Goal: Task Accomplishment & Management: Complete application form

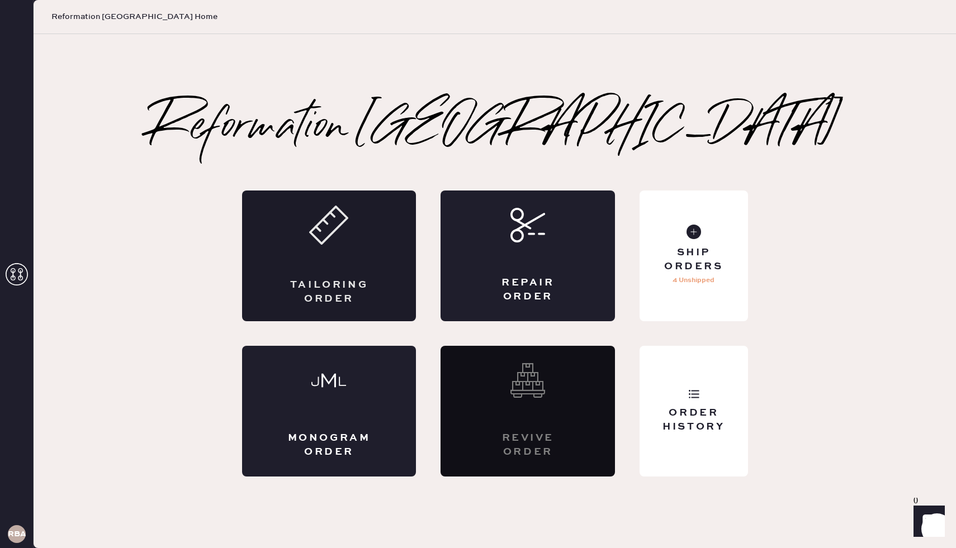
click at [330, 240] on icon at bounding box center [328, 225] width 39 height 39
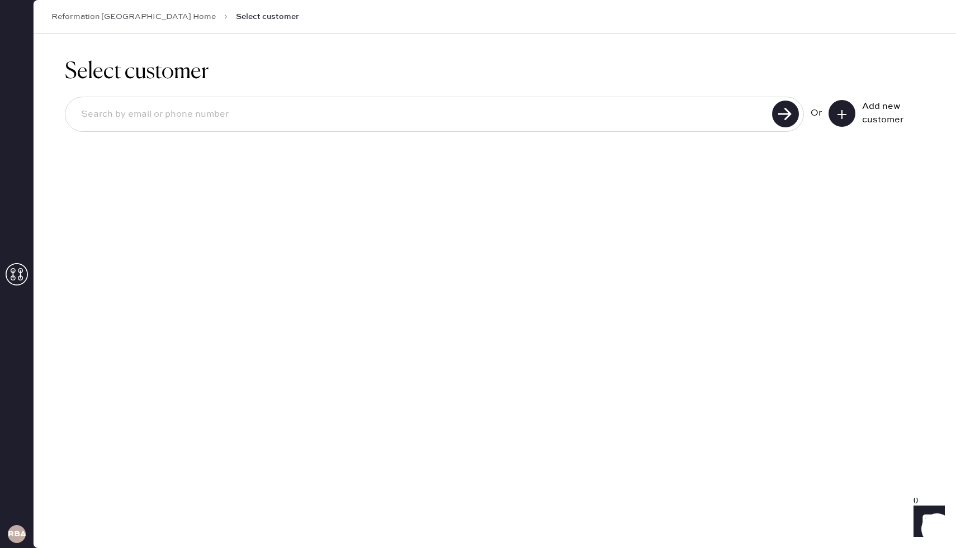
click at [842, 114] on use at bounding box center [841, 114] width 9 height 9
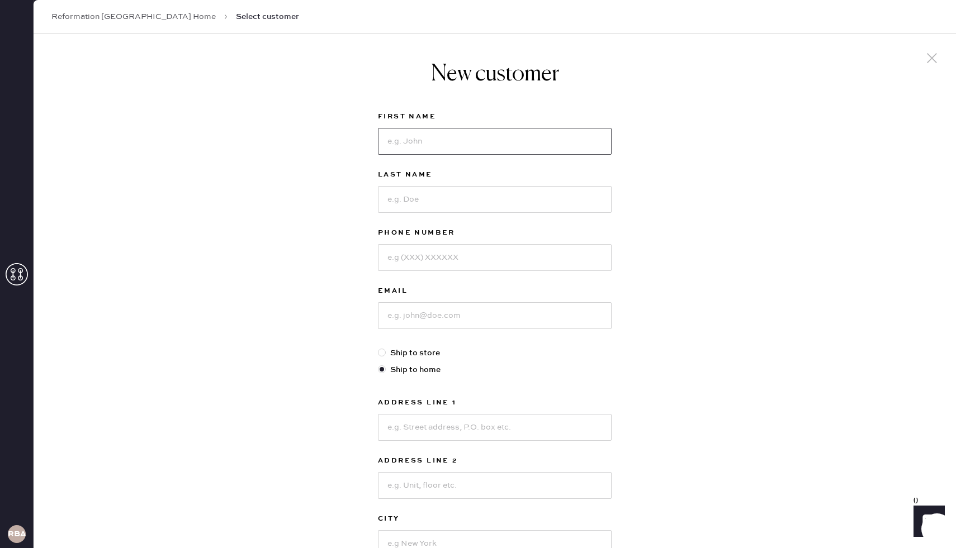
click at [479, 140] on input at bounding box center [495, 141] width 234 height 27
type input "Claire"
click at [443, 203] on input at bounding box center [495, 199] width 234 height 27
type input "Vogel"
click at [392, 263] on input at bounding box center [495, 257] width 234 height 27
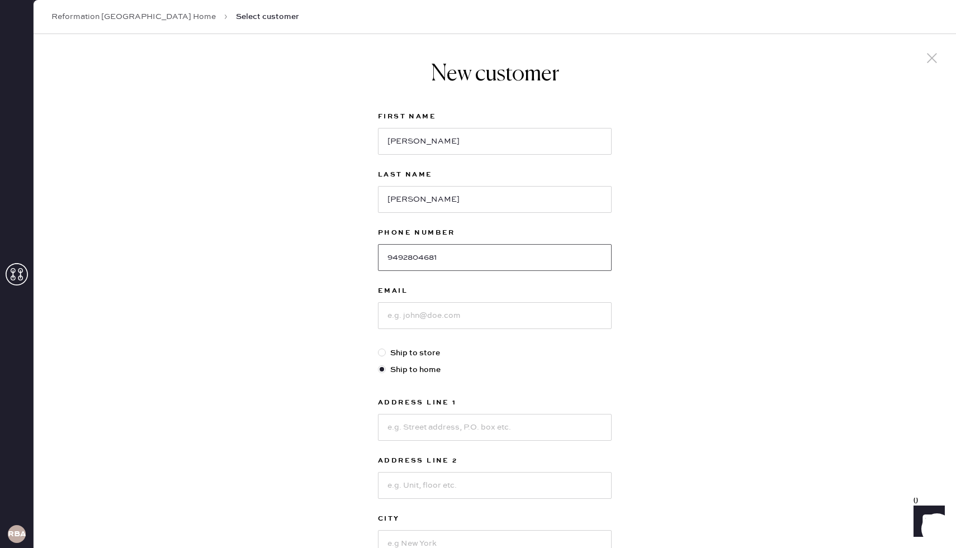
type input "9492804681"
click at [389, 317] on input at bounding box center [495, 315] width 234 height 27
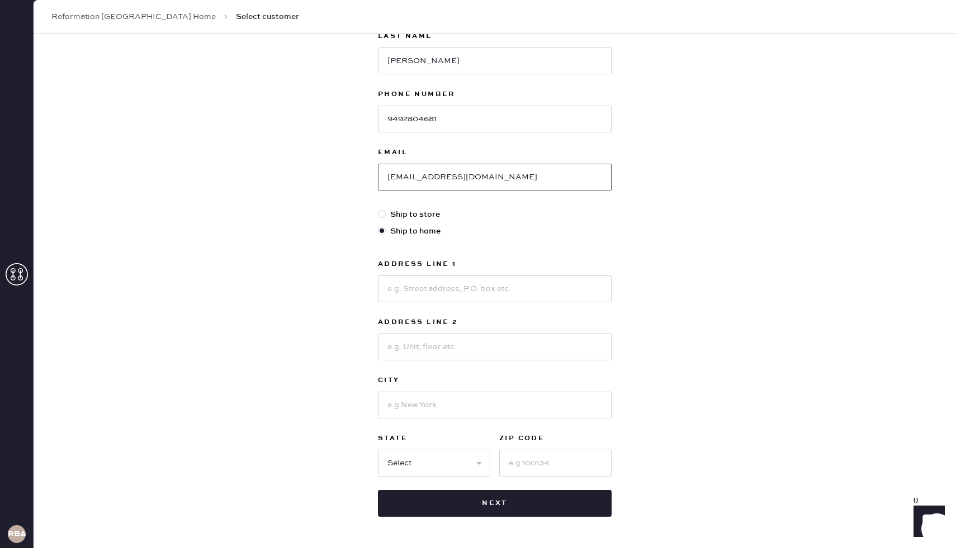
type input "clairevogel@alum.calarts.edu"
click at [429, 290] on input at bounding box center [495, 289] width 234 height 27
type input "191A Richards St"
click at [414, 347] on input at bounding box center [495, 347] width 234 height 27
type input "APT 3"
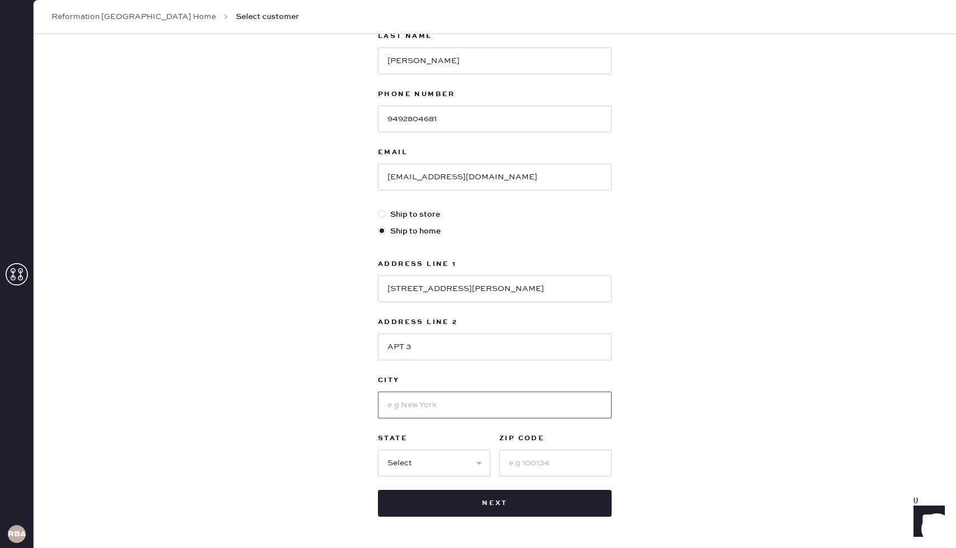
click at [400, 407] on input at bounding box center [495, 405] width 234 height 27
type input "Brooklynn"
click at [420, 460] on select "Select AK AL AR AZ CA CO CT DC DE FL GA HI IA ID IL IN KS KY LA MA MD ME MI MN …" at bounding box center [434, 463] width 112 height 27
select select "NY"
click at [378, 450] on select "Select AK AL AR AZ CA CO CT DC DE FL GA HI IA ID IL IN KS KY LA MA MD ME MI MN …" at bounding box center [434, 463] width 112 height 27
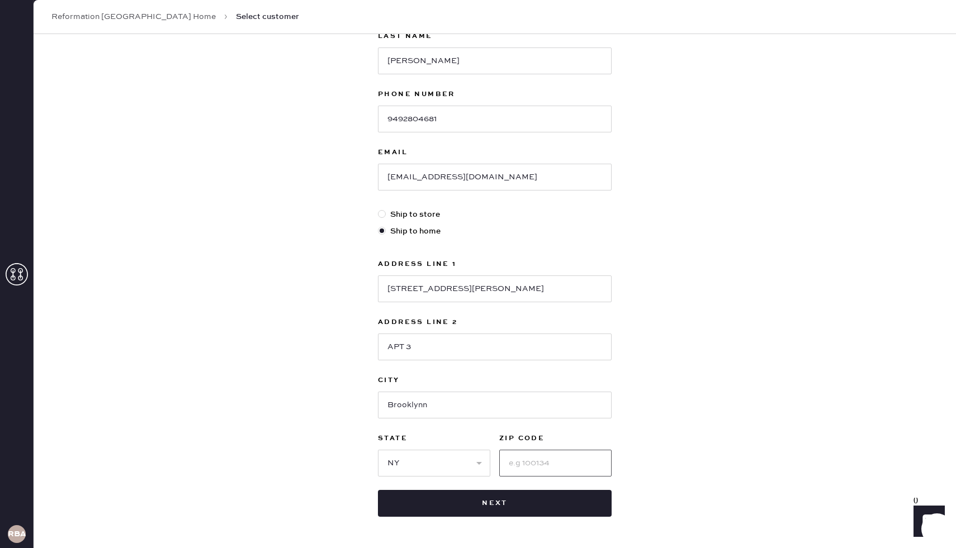
click at [534, 466] on input at bounding box center [555, 463] width 112 height 27
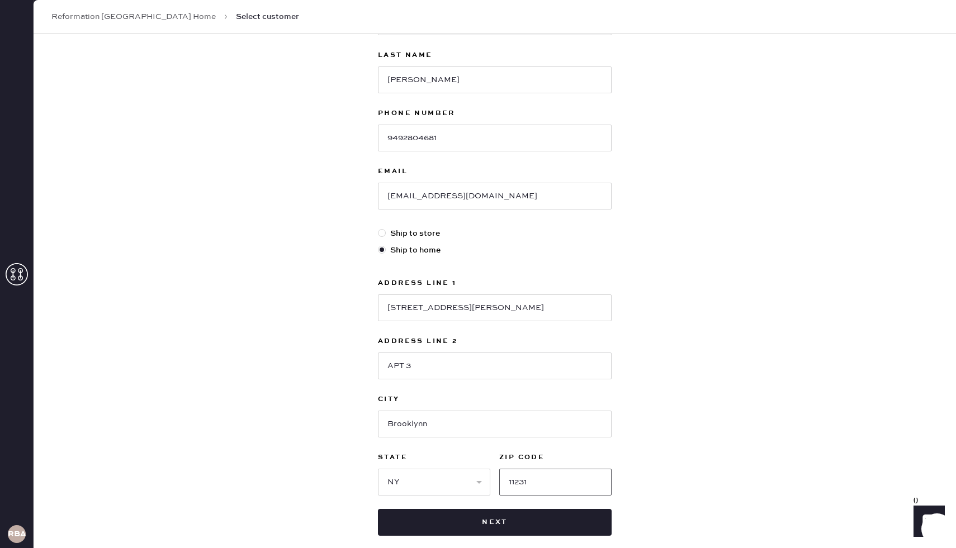
scroll to position [179, 0]
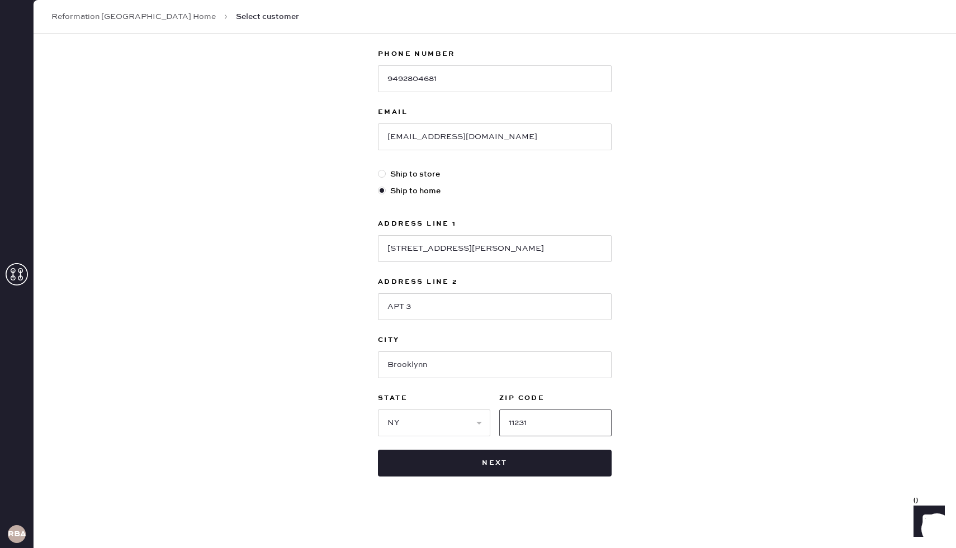
type input "11231"
click at [662, 206] on div "New customer First Name Claire Last Name Vogel Phone Number 9492804681 Email cl…" at bounding box center [495, 201] width 922 height 693
click at [461, 364] on input "Brooklynn" at bounding box center [495, 365] width 234 height 27
type input "Brooklyn"
click at [699, 320] on div "New customer First Name Claire Last Name Vogel Phone Number 9492804681 Email cl…" at bounding box center [495, 201] width 922 height 693
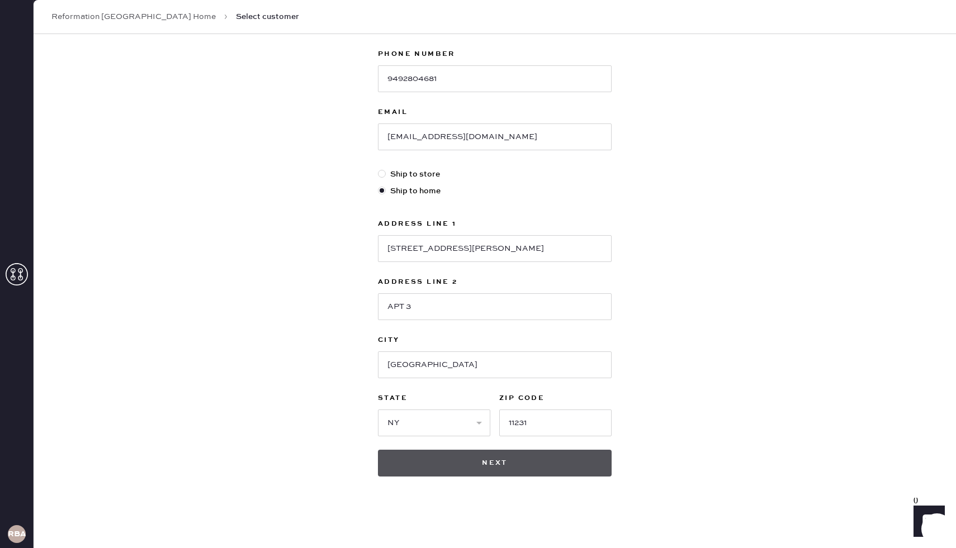
click at [489, 466] on button "Next" at bounding box center [495, 463] width 234 height 27
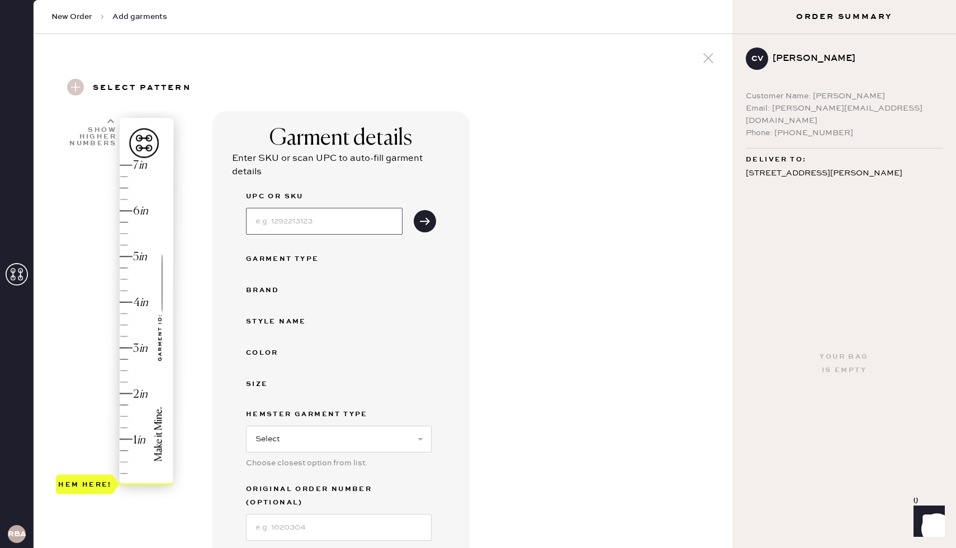
click at [333, 220] on input at bounding box center [324, 221] width 156 height 27
type input "1314838VSI004"
click at [418, 225] on button "submit" at bounding box center [425, 221] width 22 height 22
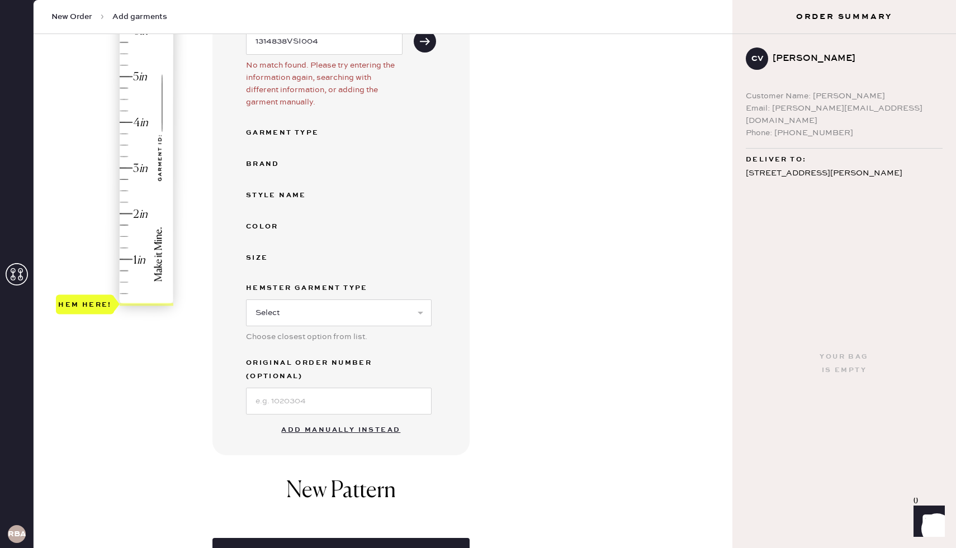
scroll to position [180, 0]
click at [376, 419] on button "Add manually instead" at bounding box center [340, 430] width 132 height 22
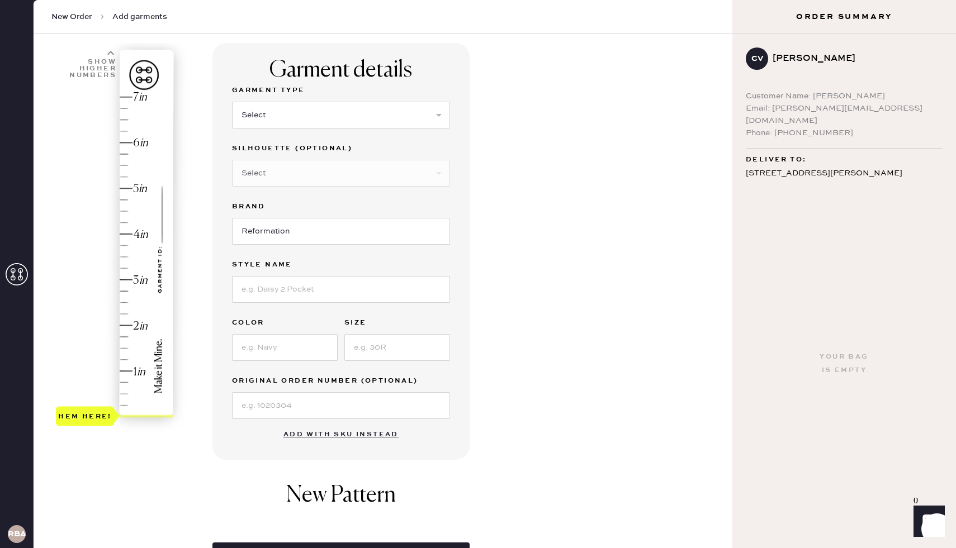
scroll to position [64, 0]
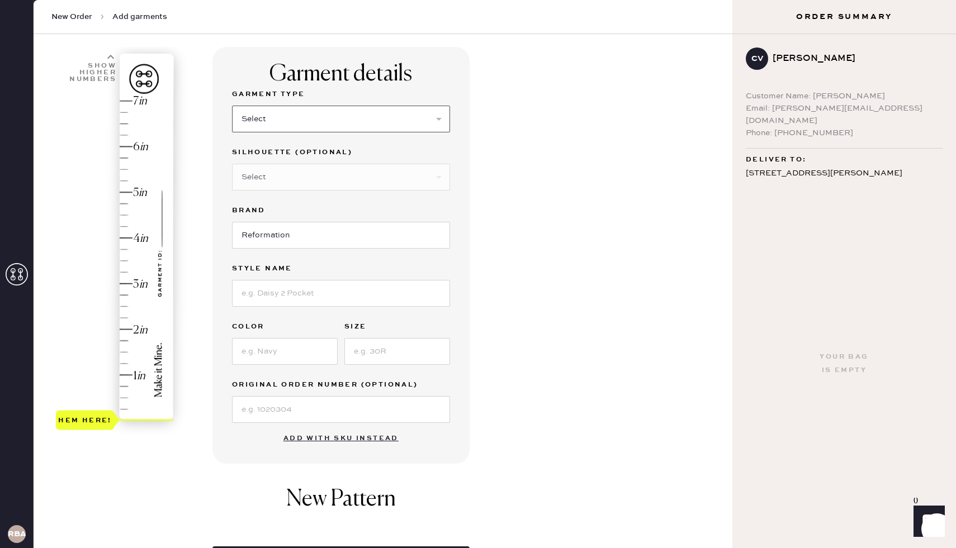
click at [300, 115] on select "Select Basic Skirt Jeans Leggings Pants Shorts Basic Sleeved Dress Basic Sleeve…" at bounding box center [341, 119] width 218 height 27
select select "4"
click at [232, 106] on select "Select Basic Skirt Jeans Leggings Pants Shorts Basic Sleeved Dress Basic Sleeve…" at bounding box center [341, 119] width 218 height 27
click at [295, 178] on select "Select Other" at bounding box center [341, 177] width 218 height 27
select select "11"
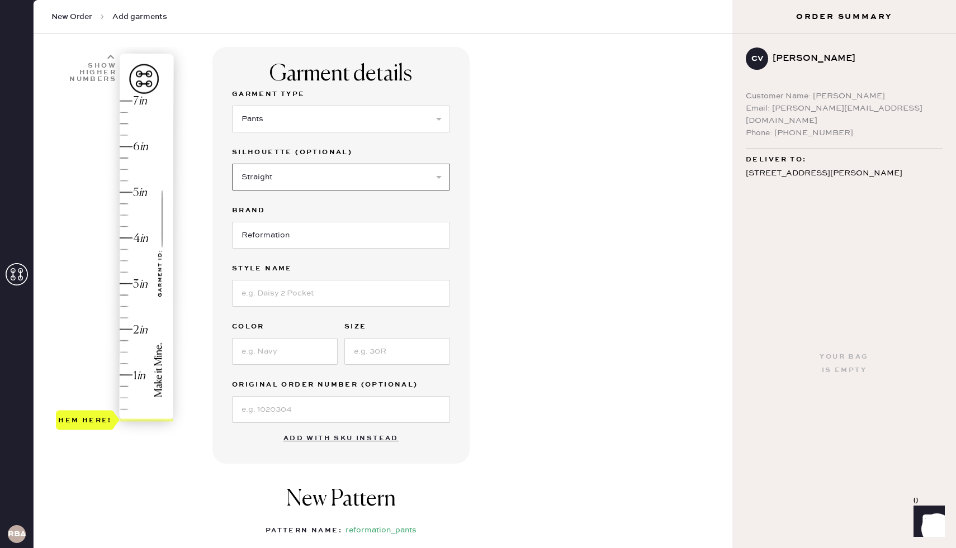
click at [232, 164] on select "Select Joggers Shorts Cropped Flare Boot Cut Straight Skinny Other" at bounding box center [341, 177] width 218 height 27
click at [273, 296] on input at bounding box center [341, 293] width 218 height 27
type input "Vida Low Rise Pant"
click at [296, 348] on input at bounding box center [285, 351] width 106 height 27
type input "Navy Red Stripe"
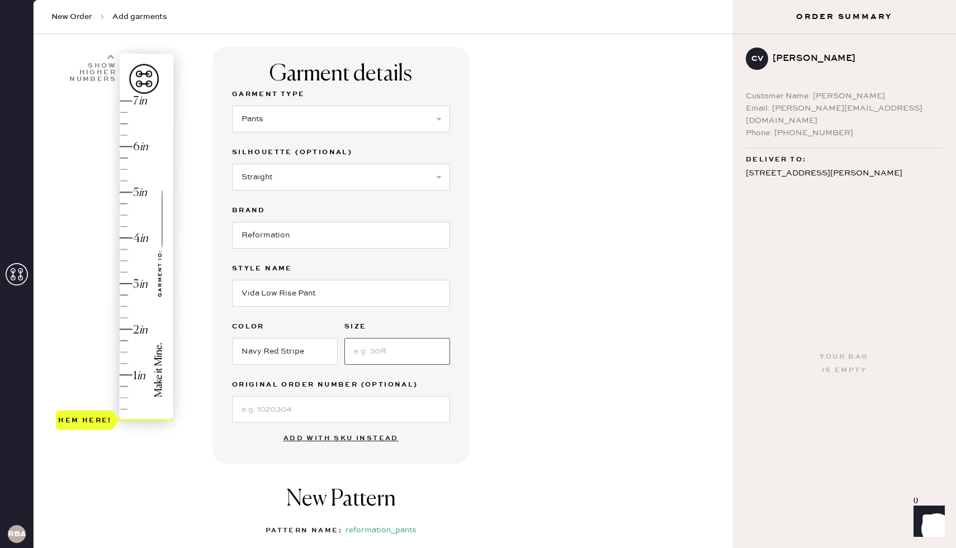
click at [375, 360] on input at bounding box center [397, 351] width 106 height 27
type input "4"
type input "2.75"
drag, startPoint x: 92, startPoint y: 423, endPoint x: 99, endPoint y: 299, distance: 123.8
click at [99, 299] on div "Hem here!" at bounding box center [85, 294] width 54 height 13
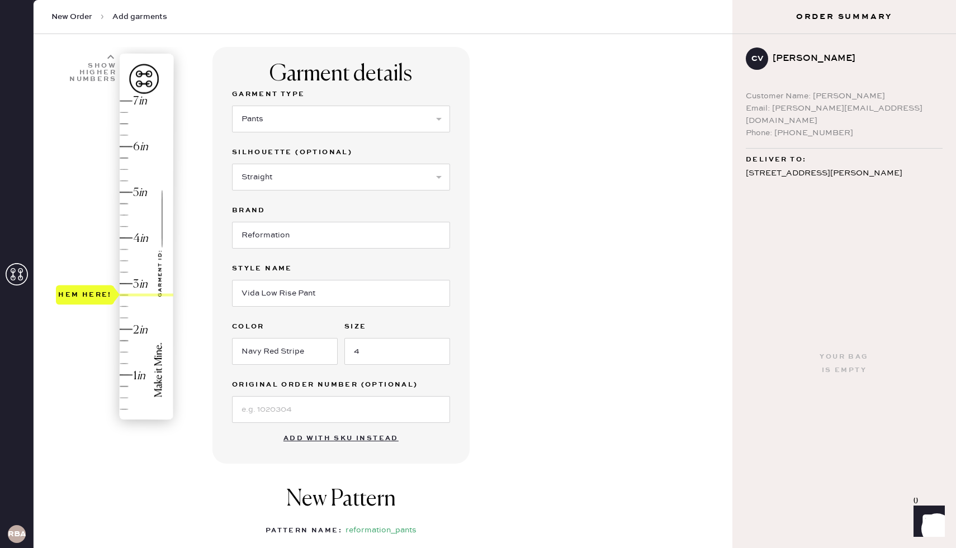
click at [99, 298] on div "Hem here!" at bounding box center [85, 294] width 54 height 13
click at [504, 373] on div "Garment details Garment Type Select Basic Skirt Jeans Leggings Pants Shorts Bas…" at bounding box center [467, 364] width 511 height 635
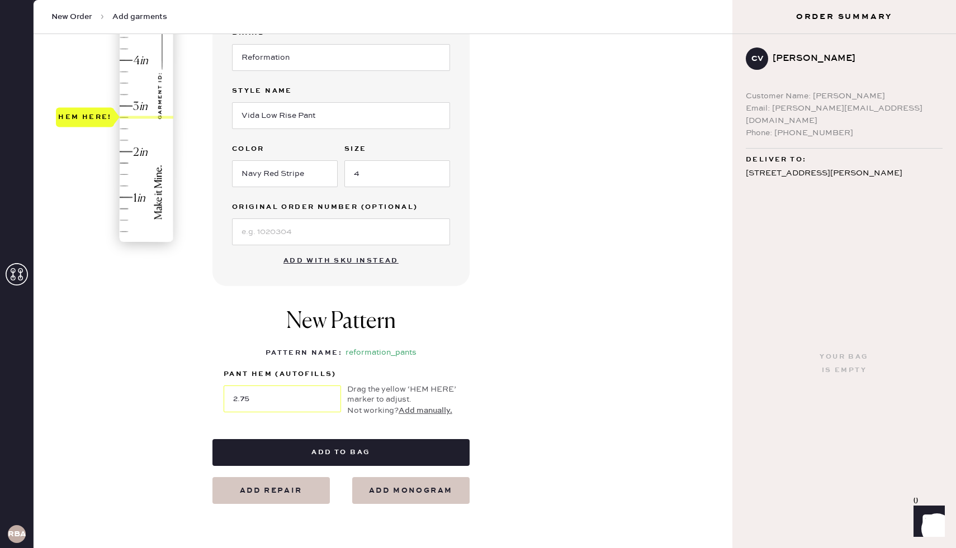
scroll to position [256, 0]
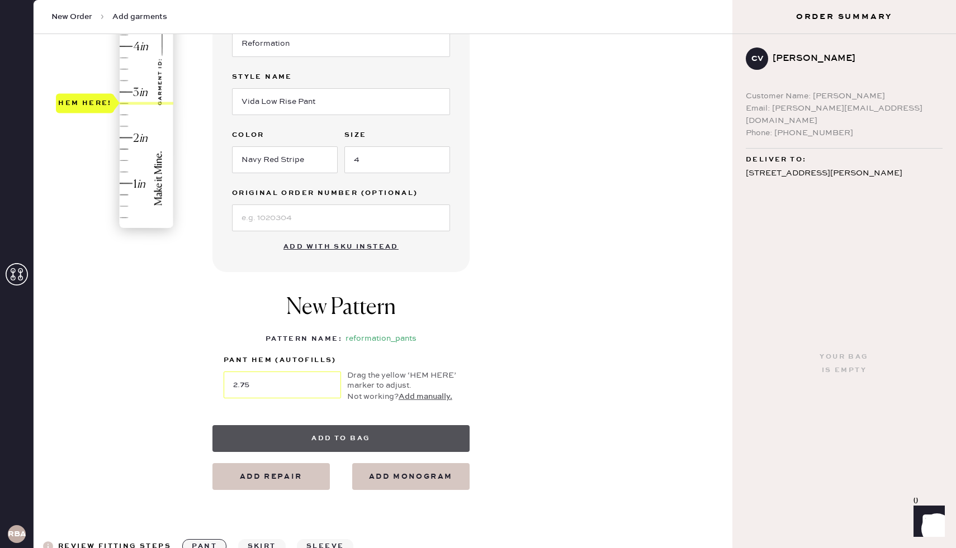
click at [344, 434] on button "Add to bag" at bounding box center [340, 438] width 257 height 27
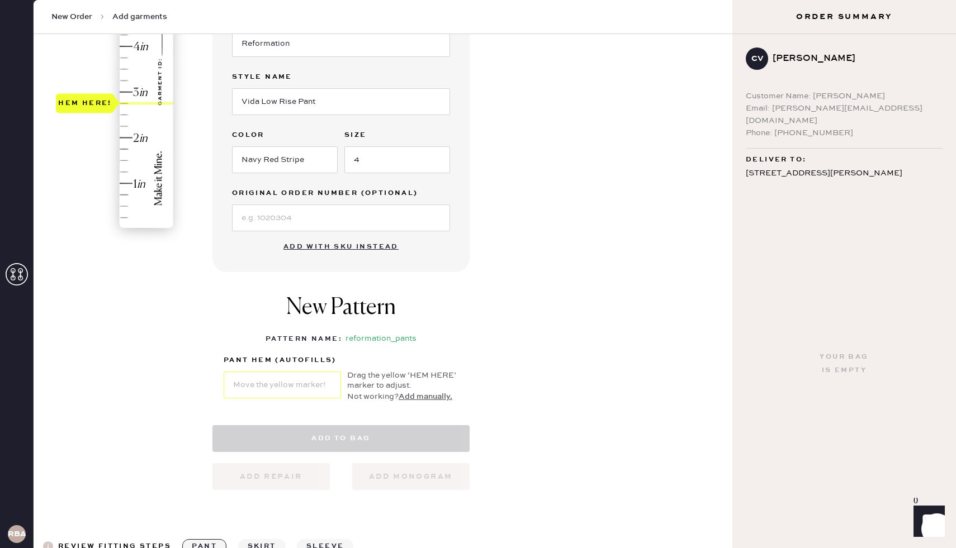
select select "4"
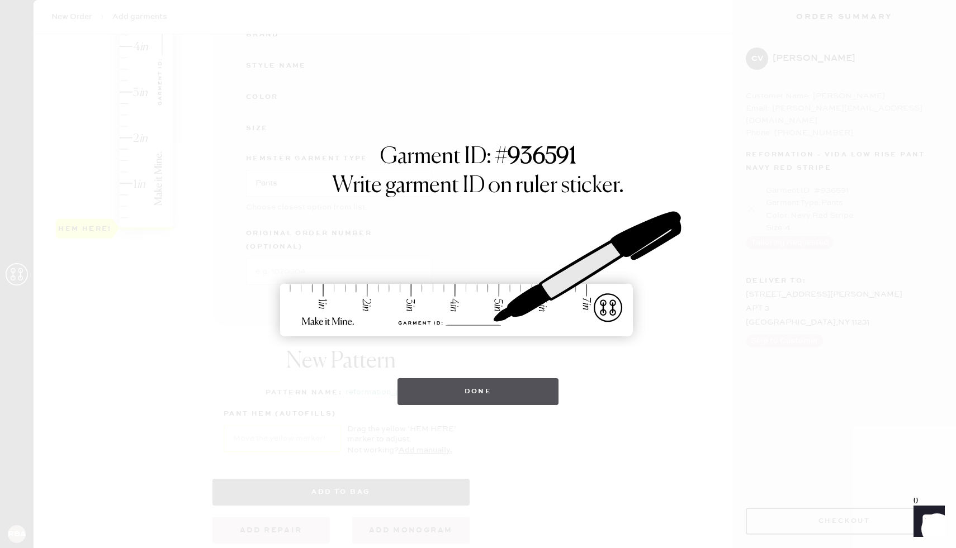
click at [481, 396] on button "Done" at bounding box center [478, 391] width 162 height 27
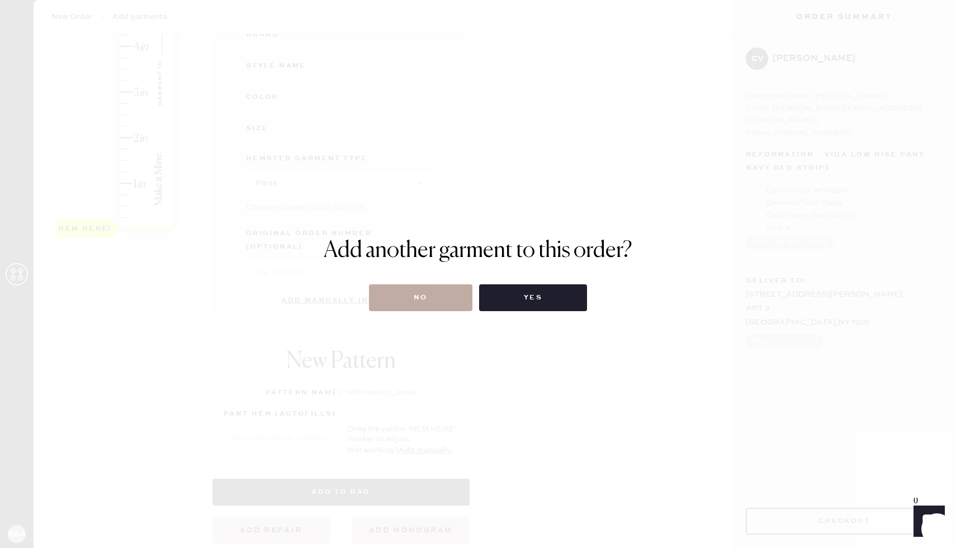
click at [415, 307] on button "No" at bounding box center [420, 297] width 103 height 27
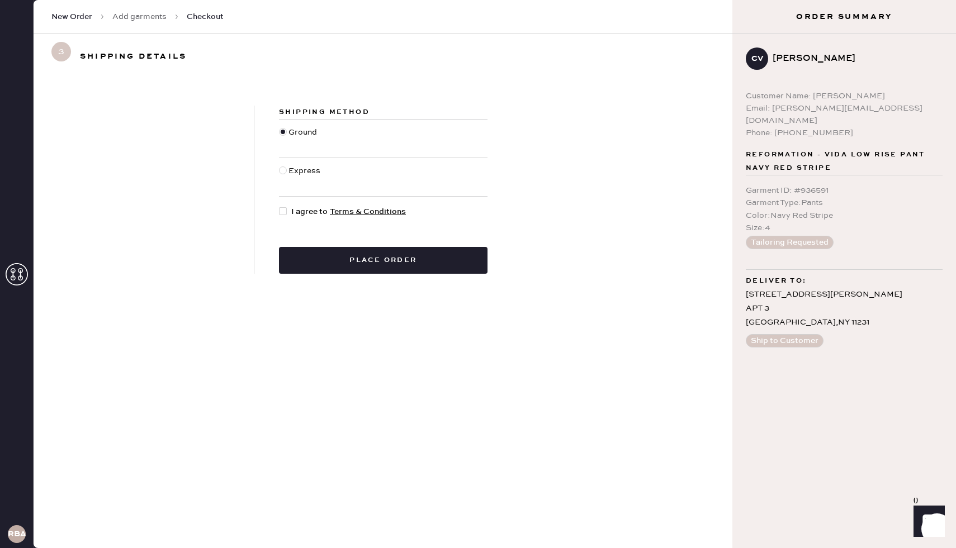
click at [281, 210] on div at bounding box center [283, 211] width 8 height 8
click at [279, 206] on input "I agree to Terms & Conditions" at bounding box center [279, 206] width 1 height 1
checkbox input "true"
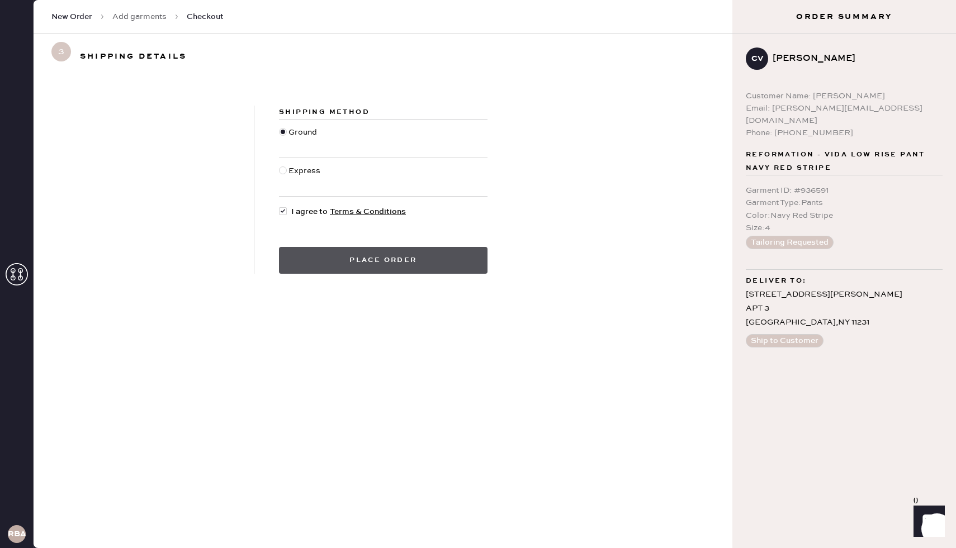
click at [341, 260] on button "Place order" at bounding box center [383, 260] width 208 height 27
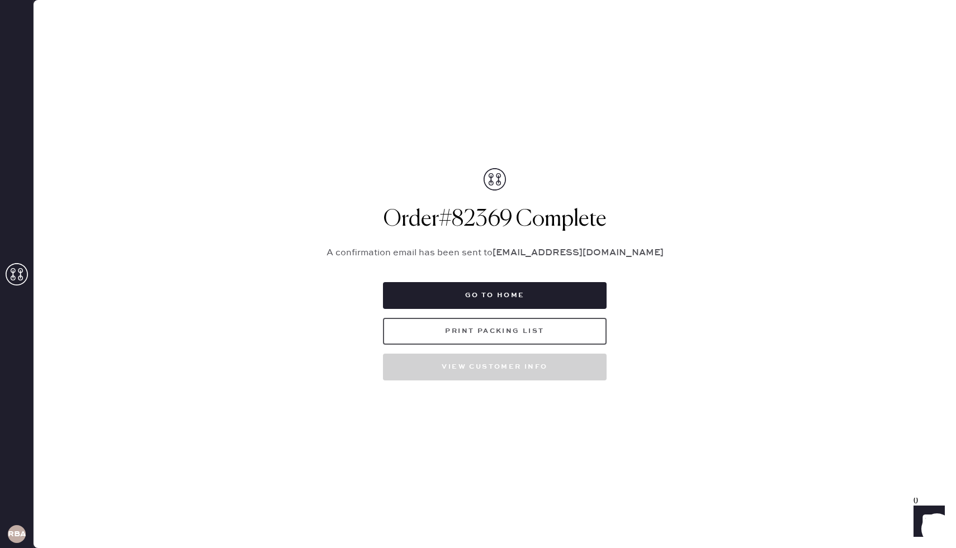
click at [494, 331] on button "Print Packing List" at bounding box center [495, 331] width 224 height 27
click at [534, 337] on button "Print Packing List" at bounding box center [495, 331] width 224 height 27
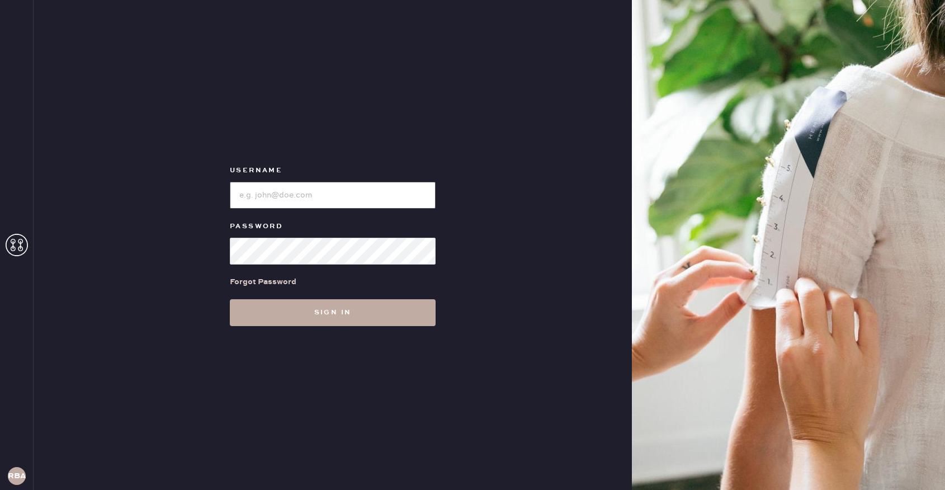
type input "Reformationboston"
click at [314, 315] on button "Sign in" at bounding box center [333, 312] width 206 height 27
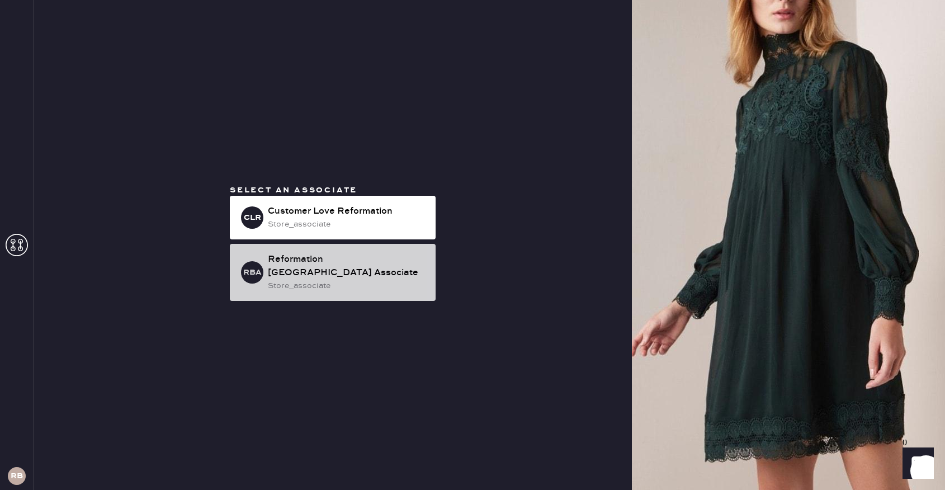
click at [334, 280] on div "store_associate" at bounding box center [347, 285] width 159 height 12
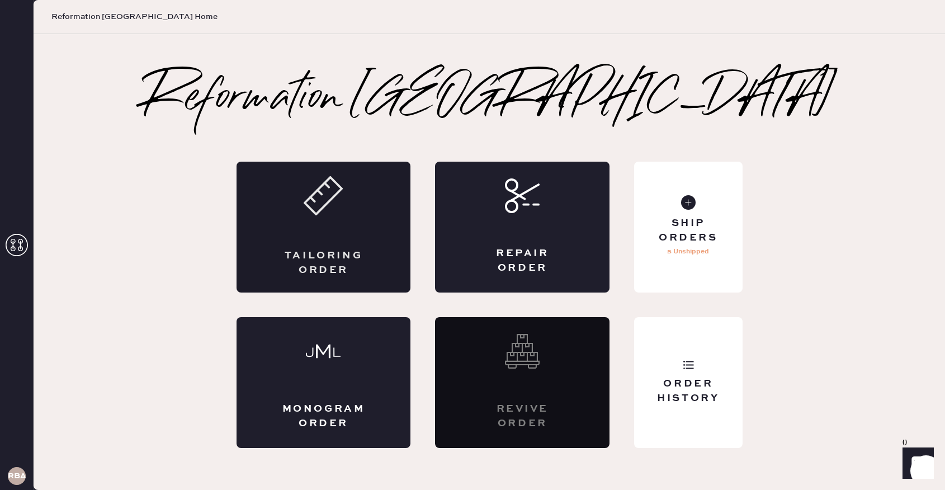
click at [274, 262] on div "Tailoring Order" at bounding box center [323, 227] width 174 height 131
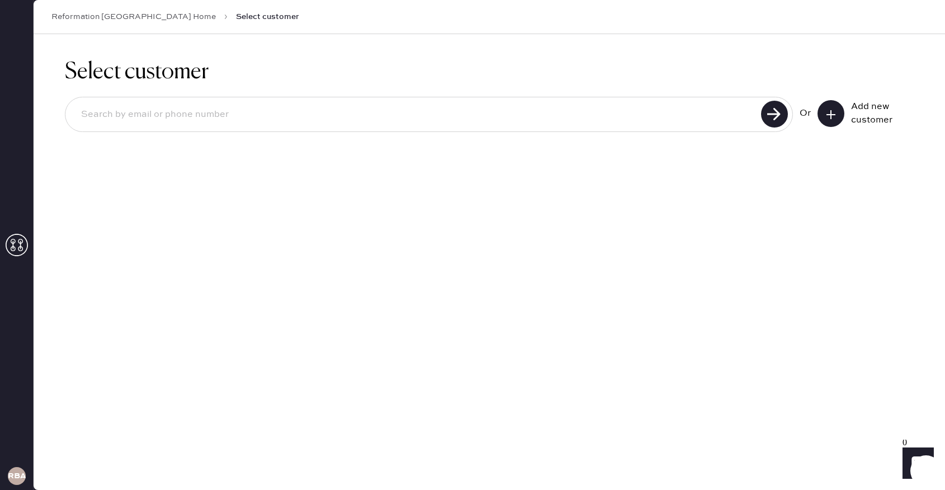
click at [240, 118] on input at bounding box center [414, 115] width 685 height 26
type input "[EMAIL_ADDRESS][DOMAIN_NAME]"
click at [771, 119] on use at bounding box center [774, 114] width 27 height 27
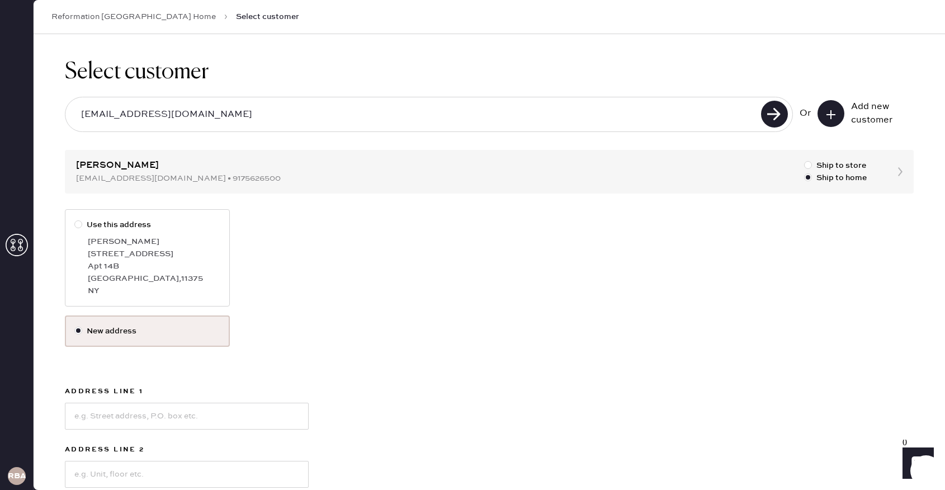
click at [77, 222] on div at bounding box center [78, 224] width 8 height 8
click at [75, 219] on input "Use this address" at bounding box center [74, 219] width 1 height 1
radio input "true"
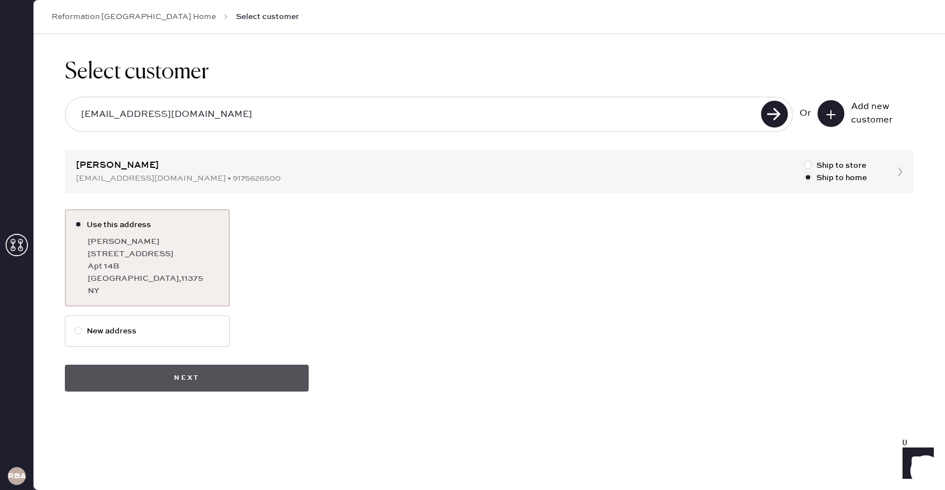
click at [156, 387] on button "Next" at bounding box center [187, 377] width 244 height 27
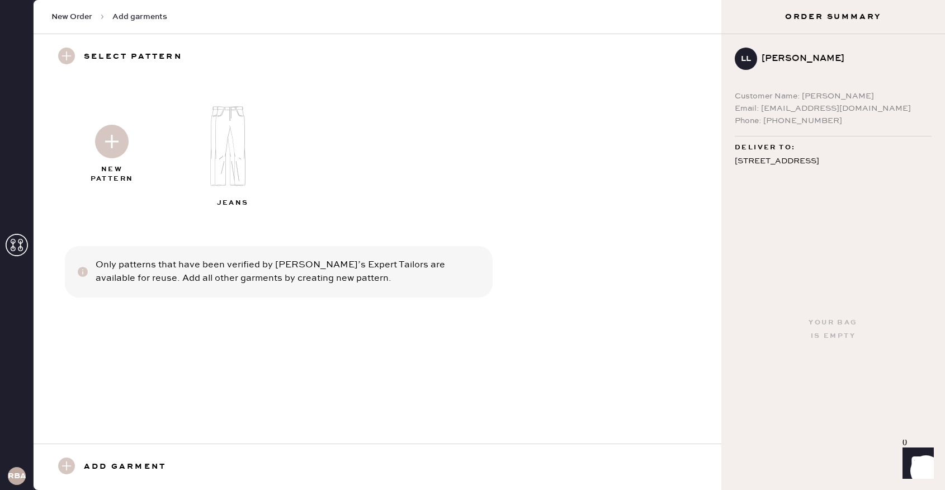
click at [111, 144] on img at bounding box center [112, 142] width 34 height 34
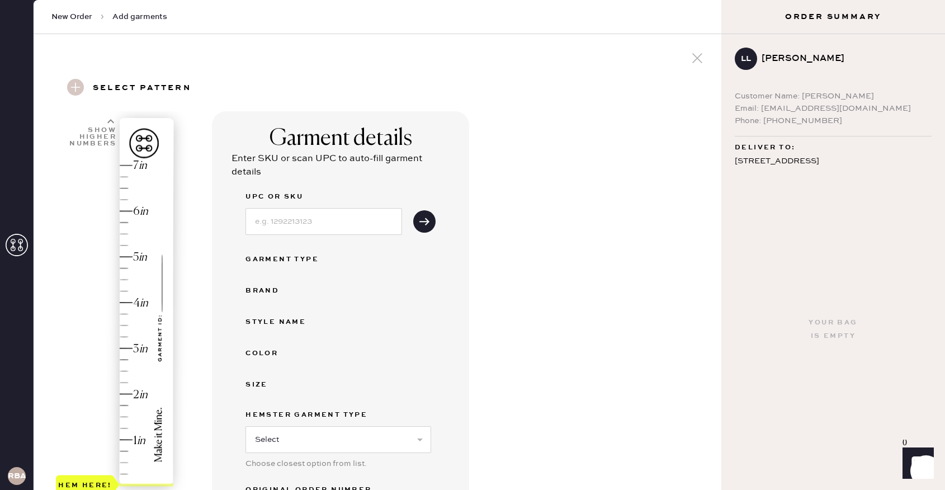
click at [74, 17] on span "New Order" at bounding box center [71, 16] width 41 height 11
click at [15, 245] on icon at bounding box center [17, 245] width 22 height 22
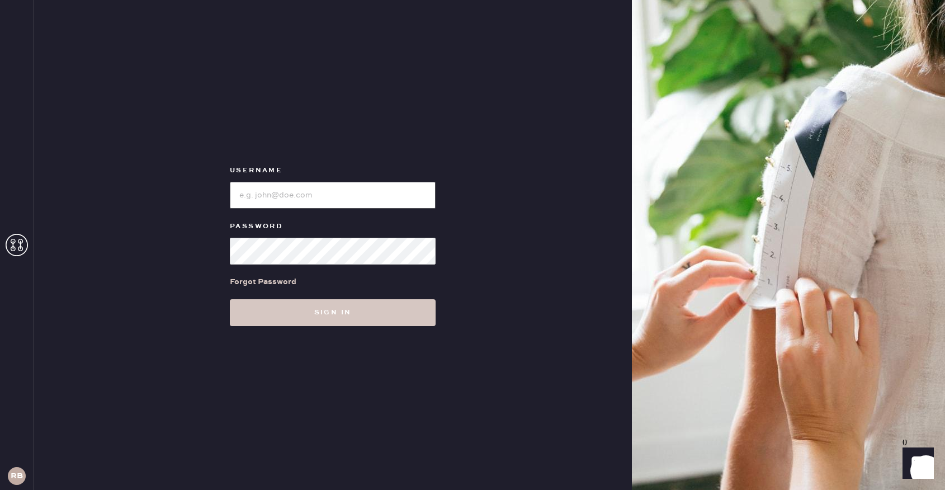
type input "Reformationboston"
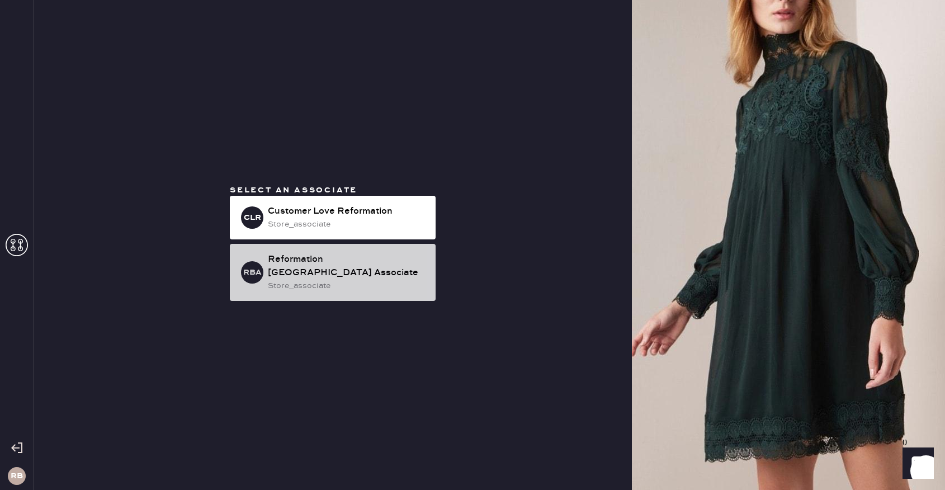
click at [319, 286] on div "RBA Reformation Boston Associate store_associate" at bounding box center [333, 272] width 206 height 57
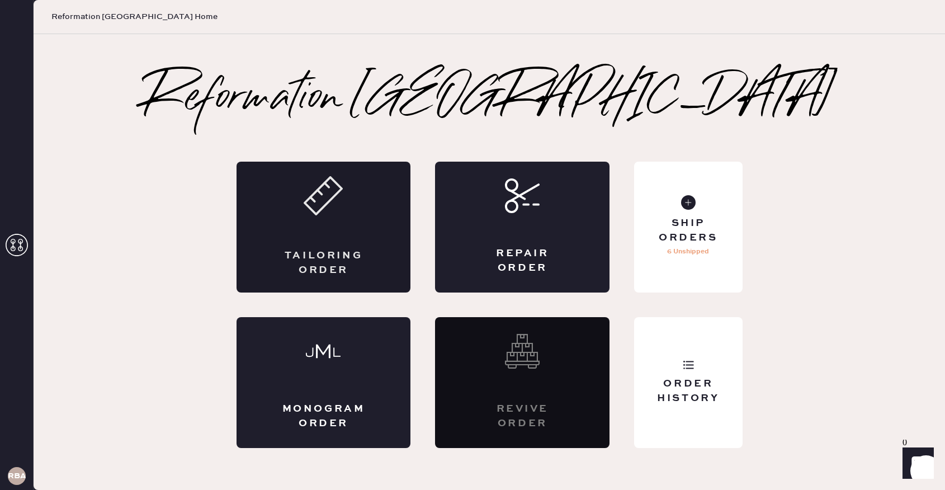
click at [316, 237] on div "Tailoring Order" at bounding box center [323, 227] width 174 height 131
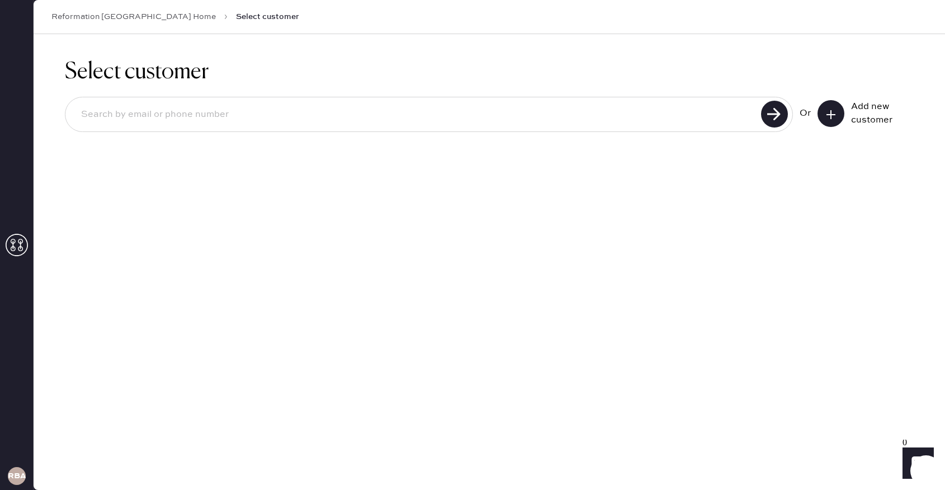
click at [828, 112] on icon at bounding box center [830, 114] width 11 height 11
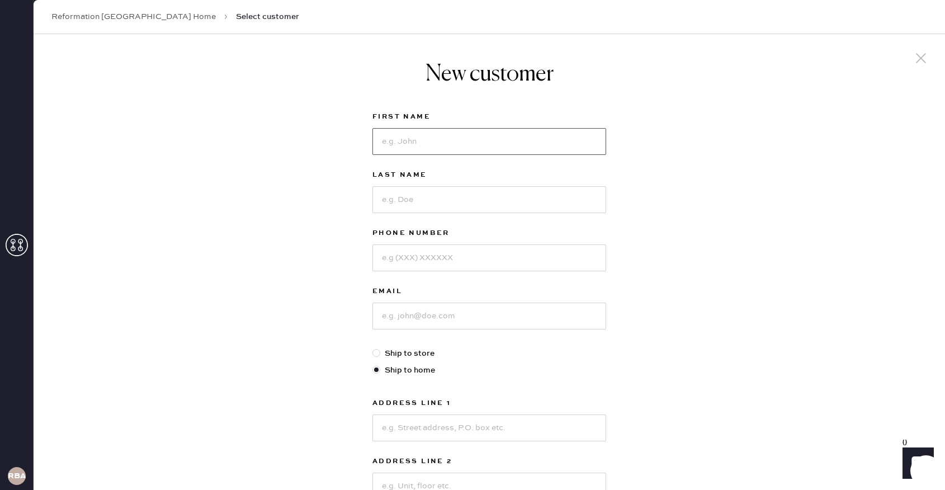
click at [398, 138] on input at bounding box center [489, 141] width 234 height 27
type input "Ryan"
type input "Hogan"
type input "4152617293"
type input "ryannhogann@gmail.com"
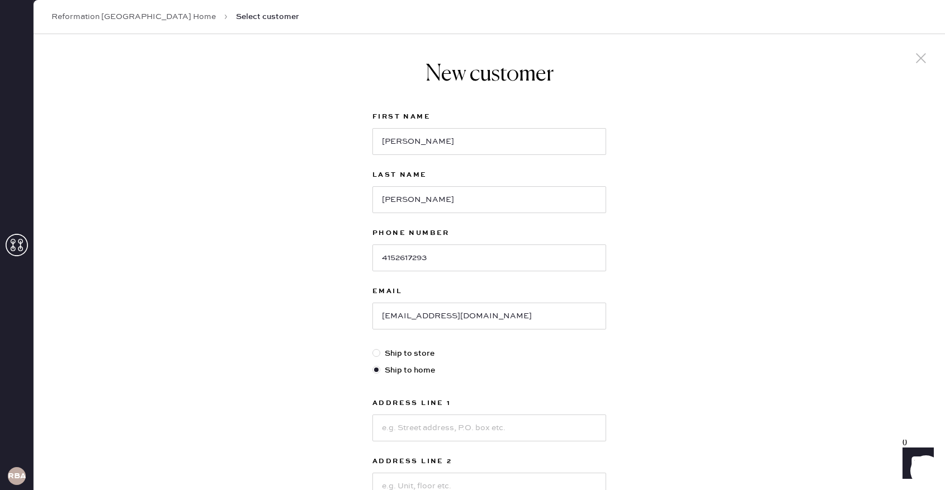
click at [379, 353] on div at bounding box center [376, 353] width 8 height 8
click at [373, 348] on input "Ship to store" at bounding box center [372, 347] width 1 height 1
radio input "true"
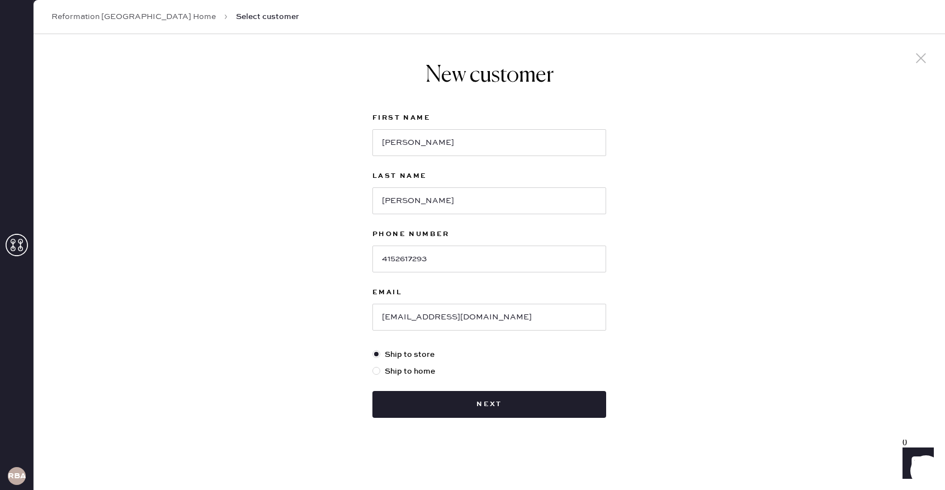
click at [392, 369] on label "Ship to home" at bounding box center [489, 371] width 234 height 12
click at [373, 366] on input "Ship to home" at bounding box center [372, 365] width 1 height 1
radio input "true"
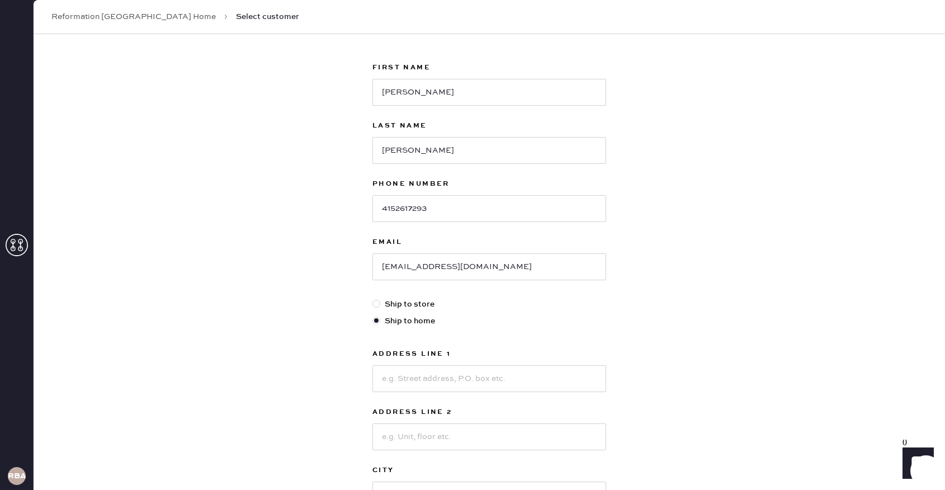
scroll to position [113, 0]
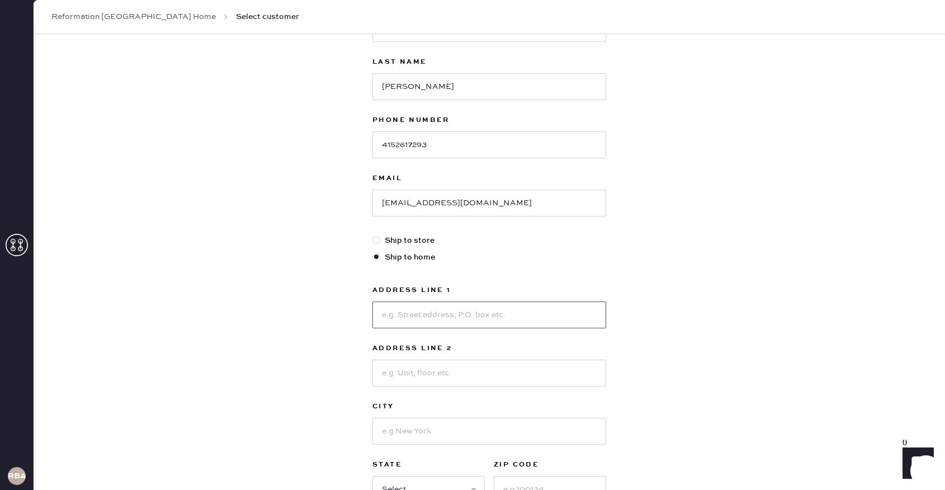
click at [391, 307] on input at bounding box center [489, 314] width 234 height 27
click at [379, 240] on div at bounding box center [376, 240] width 8 height 8
click at [373, 235] on input "Ship to store" at bounding box center [372, 234] width 1 height 1
radio input "true"
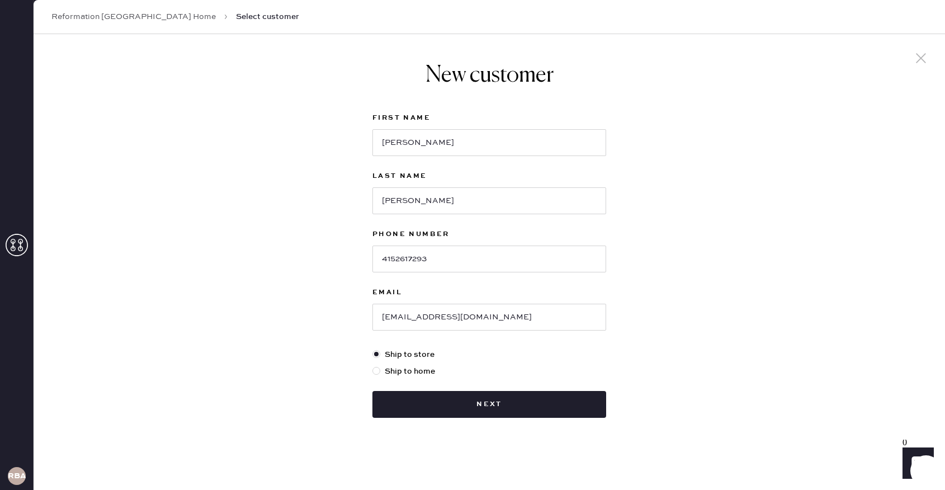
scroll to position [0, 0]
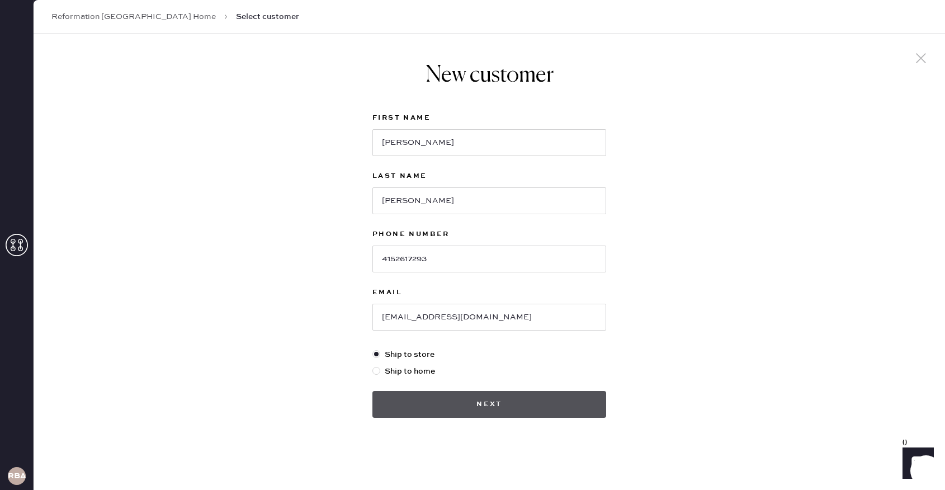
click at [421, 396] on button "Next" at bounding box center [489, 404] width 234 height 27
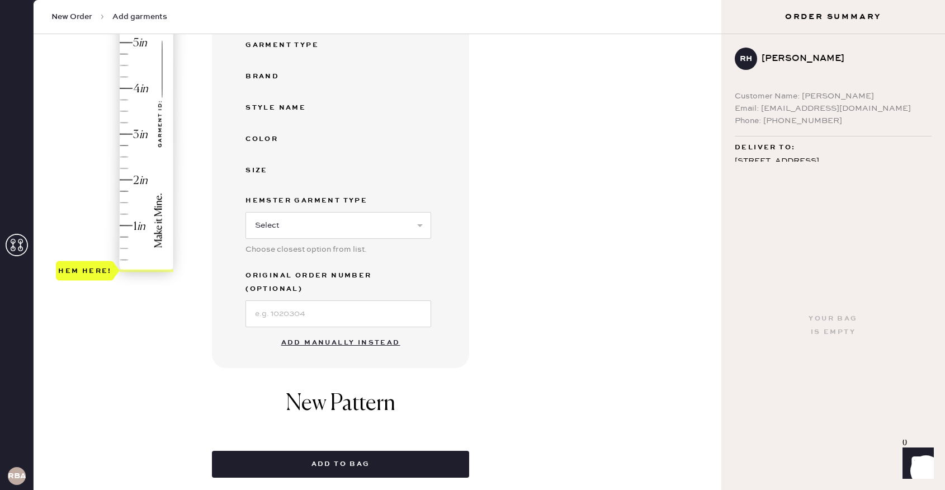
scroll to position [233, 0]
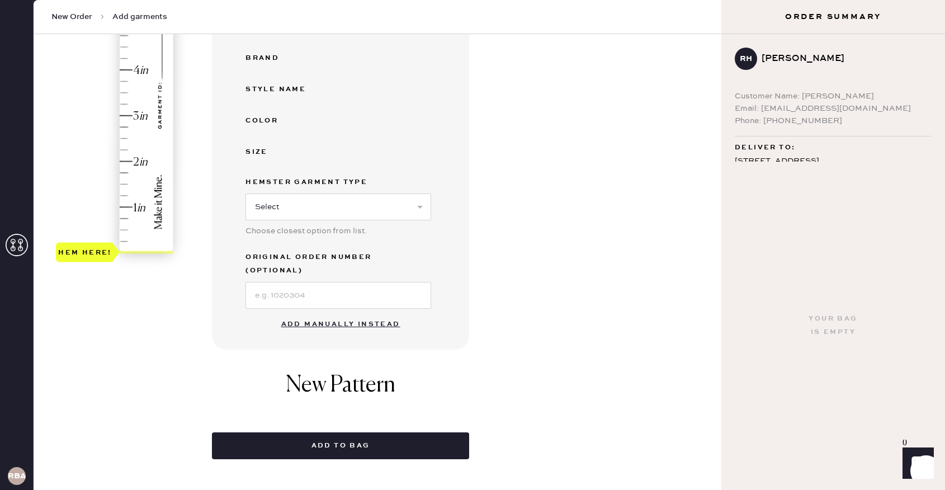
click at [325, 313] on button "Add manually instead" at bounding box center [340, 324] width 132 height 22
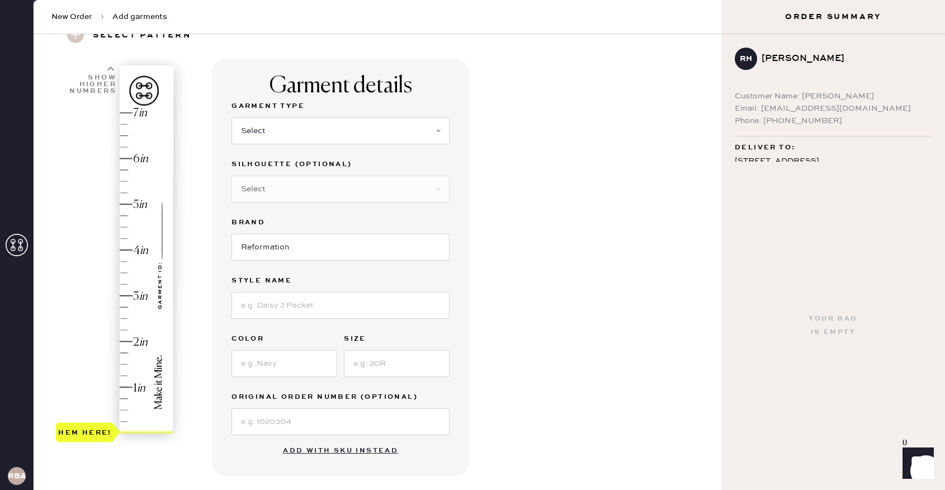
scroll to position [44, 0]
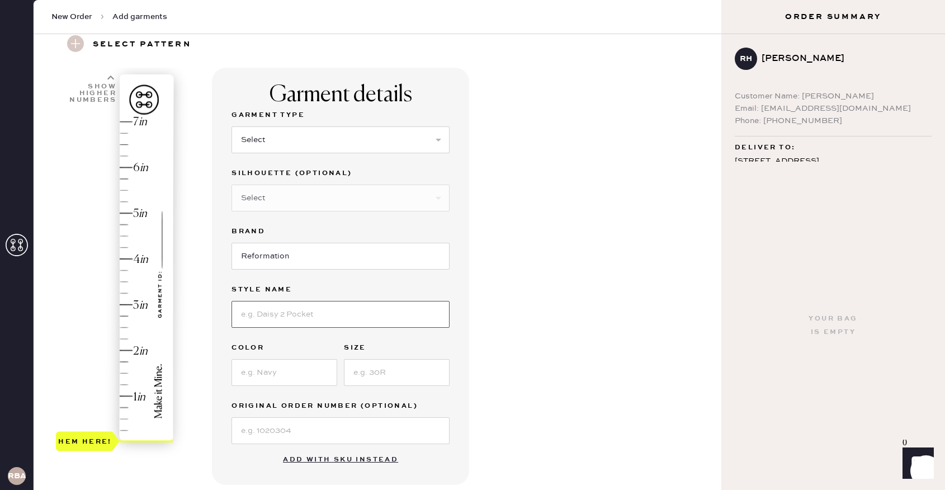
click at [265, 313] on input at bounding box center [340, 314] width 218 height 27
type input "Vida Low Rise Pant"
click at [245, 371] on input at bounding box center [284, 372] width 106 height 27
type input "Pitch Black"
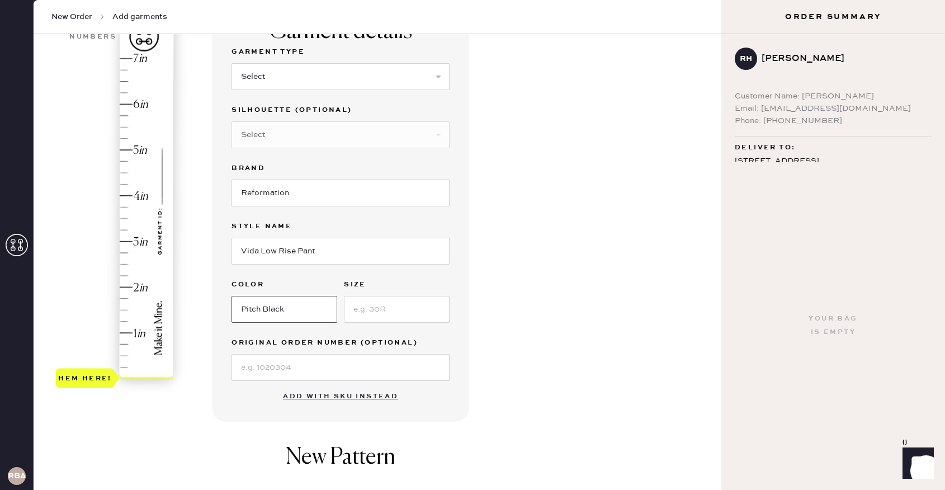
scroll to position [116, 0]
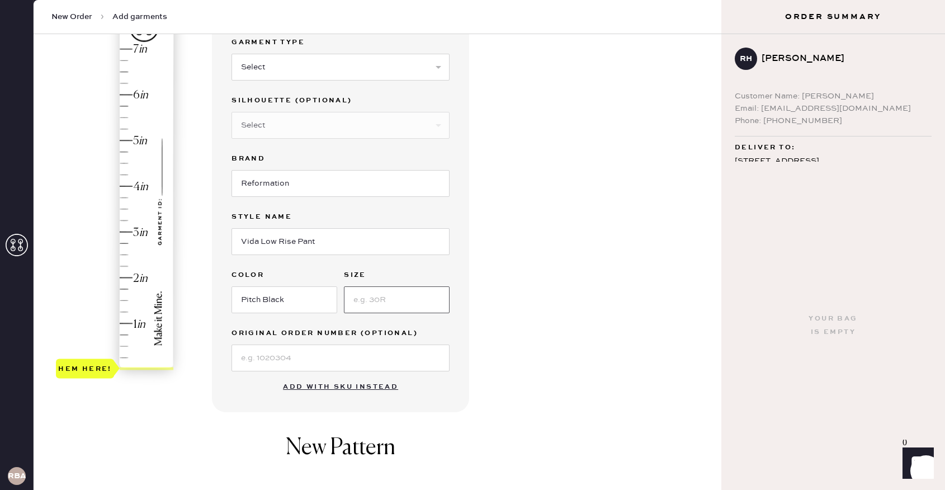
click at [373, 300] on input at bounding box center [397, 299] width 106 height 27
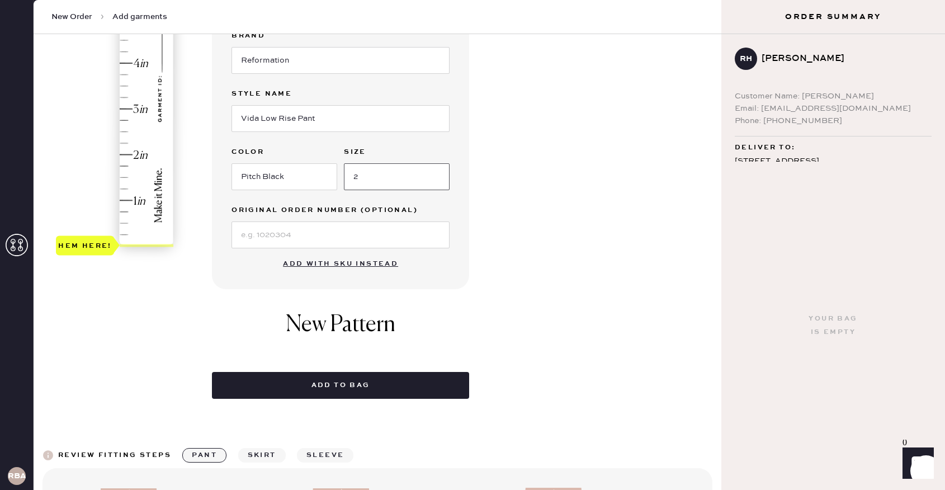
scroll to position [243, 0]
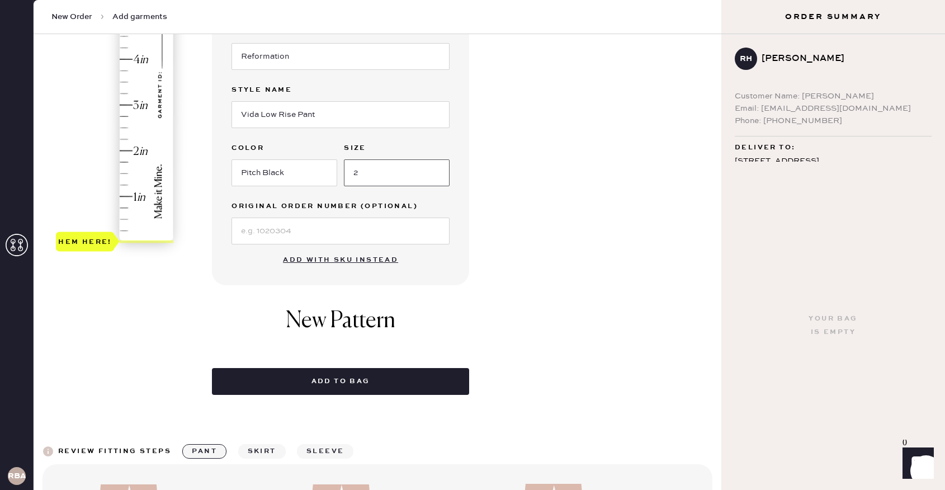
type input "2"
click at [124, 172] on div "Hem here!" at bounding box center [115, 82] width 119 height 330
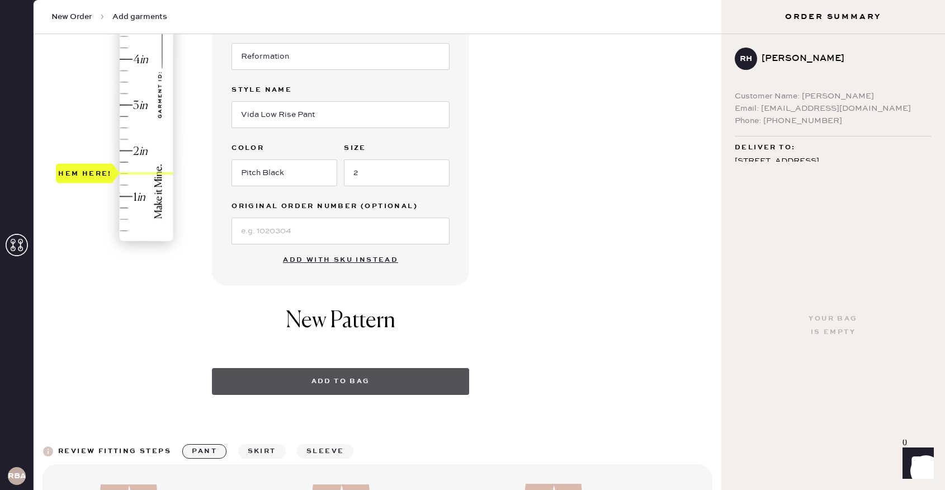
click at [362, 387] on button "Add to bag" at bounding box center [340, 381] width 257 height 27
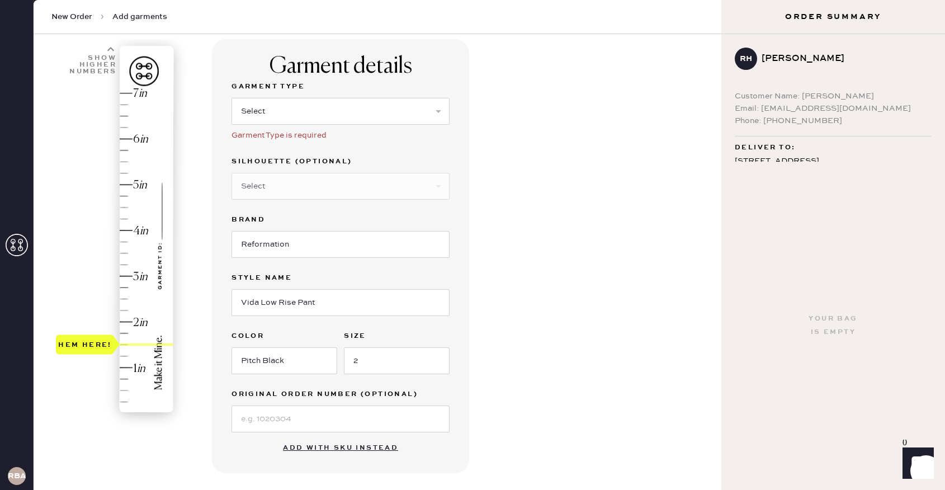
scroll to position [73, 0]
click at [269, 126] on div "Garment Type Select Basic Skirt Jeans Leggings Pants Shorts Basic Sleeved Dress…" at bounding box center [340, 116] width 218 height 75
click at [263, 120] on select "Select Basic Skirt Jeans Leggings Pants Shorts Basic Sleeved Dress Basic Sleeve…" at bounding box center [340, 110] width 218 height 27
select select "4"
click at [231, 97] on select "Select Basic Skirt Jeans Leggings Pants Shorts Basic Sleeved Dress Basic Sleeve…" at bounding box center [340, 110] width 218 height 27
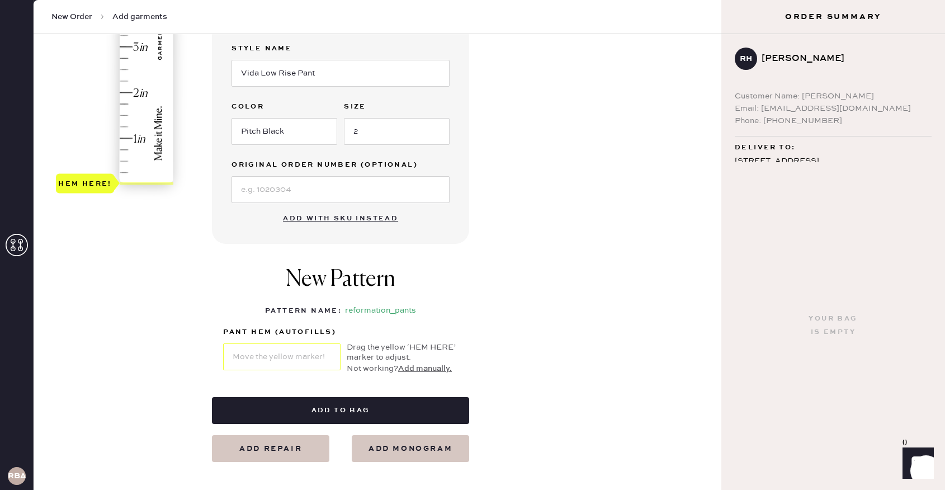
scroll to position [303, 0]
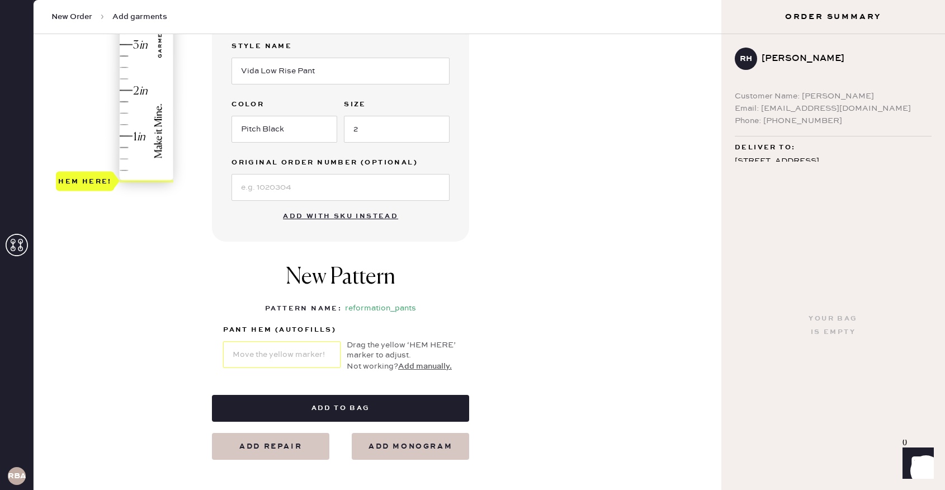
type input "1.5"
click at [121, 110] on div "Hem here!" at bounding box center [115, 22] width 119 height 330
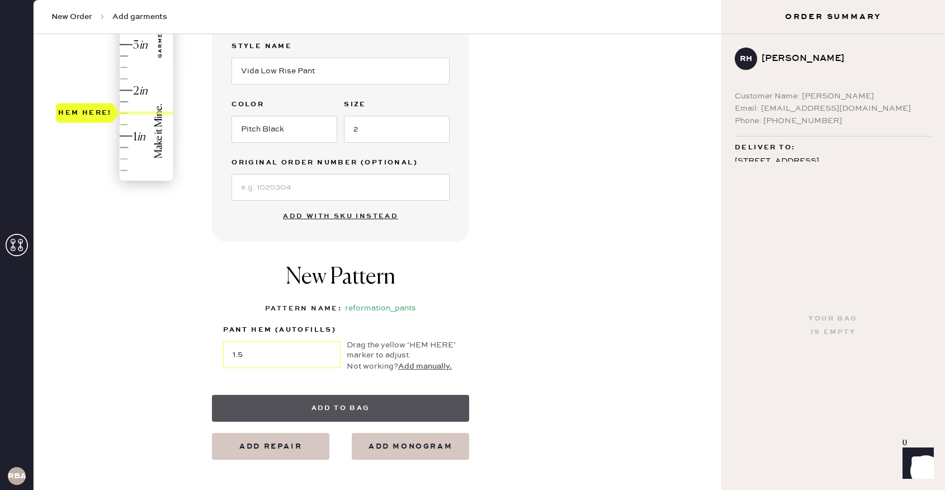
click at [297, 405] on button "Add to bag" at bounding box center [340, 408] width 257 height 27
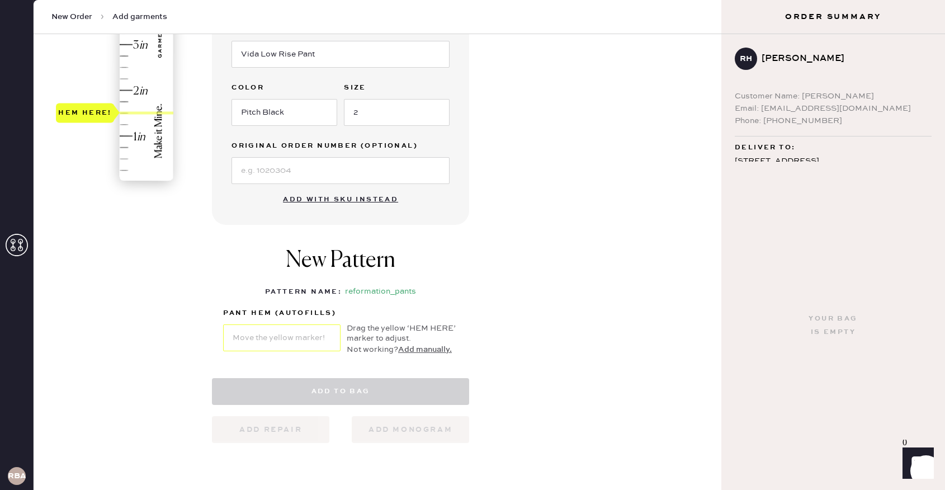
select select "4"
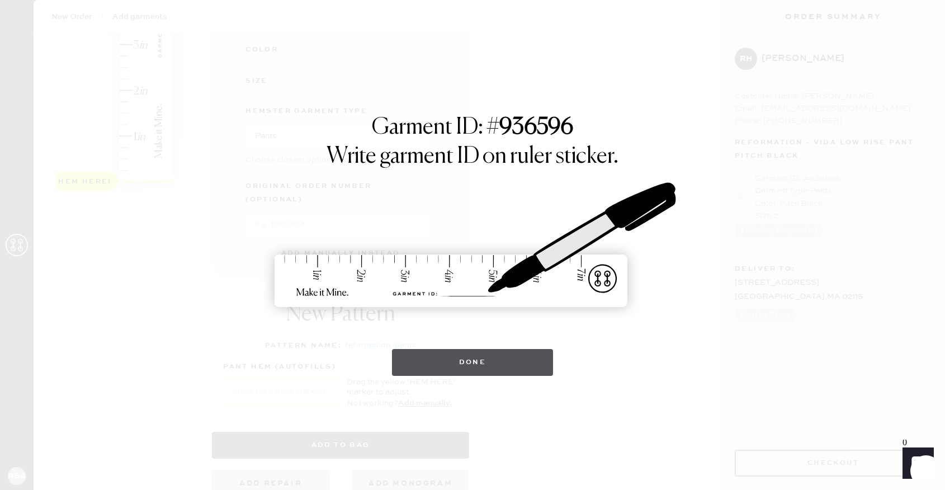
click at [433, 369] on button "Done" at bounding box center [473, 362] width 162 height 27
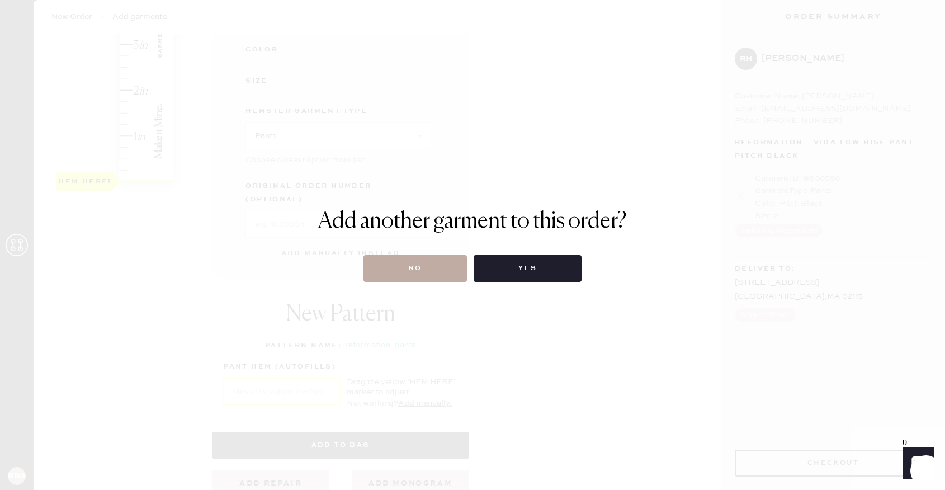
click at [423, 279] on button "No" at bounding box center [414, 268] width 103 height 27
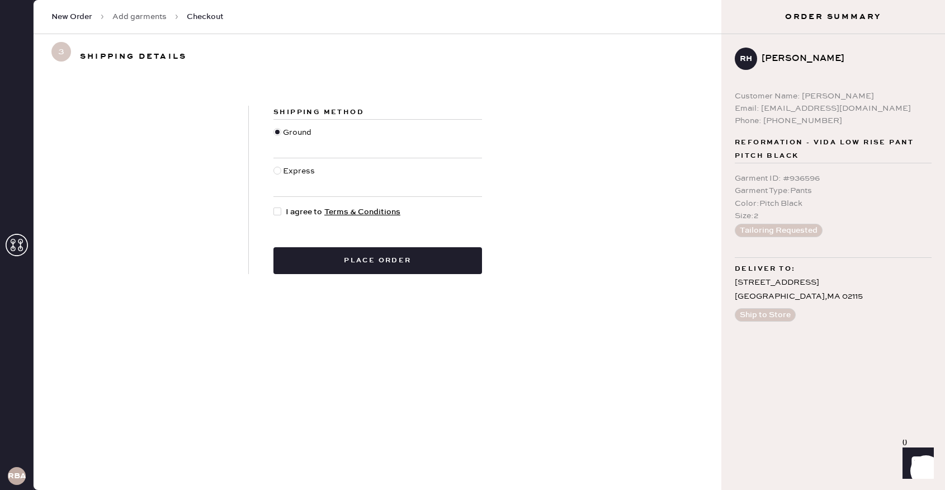
click at [278, 211] on div at bounding box center [277, 211] width 8 height 8
click at [274, 206] on input "I agree to Terms & Conditions" at bounding box center [273, 206] width 1 height 1
checkbox input "true"
click at [305, 258] on button "Place order" at bounding box center [377, 260] width 208 height 27
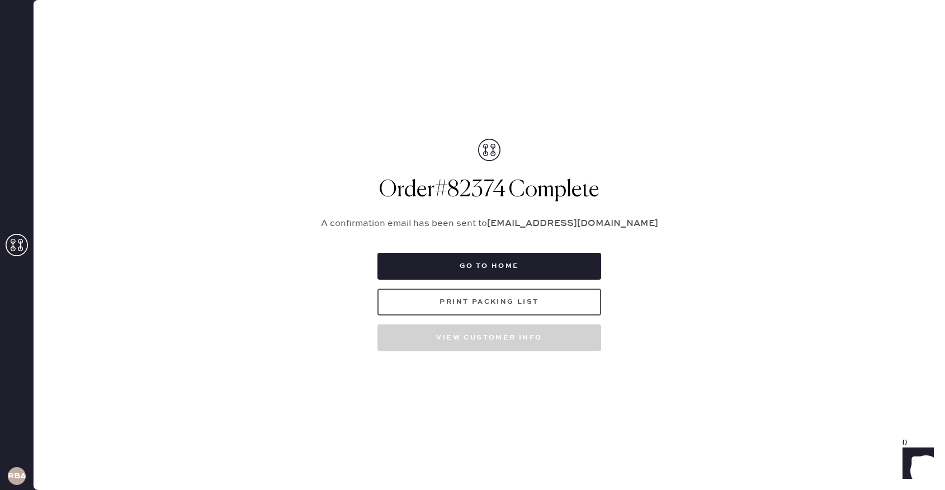
click at [541, 307] on button "Print Packing List" at bounding box center [489, 301] width 224 height 27
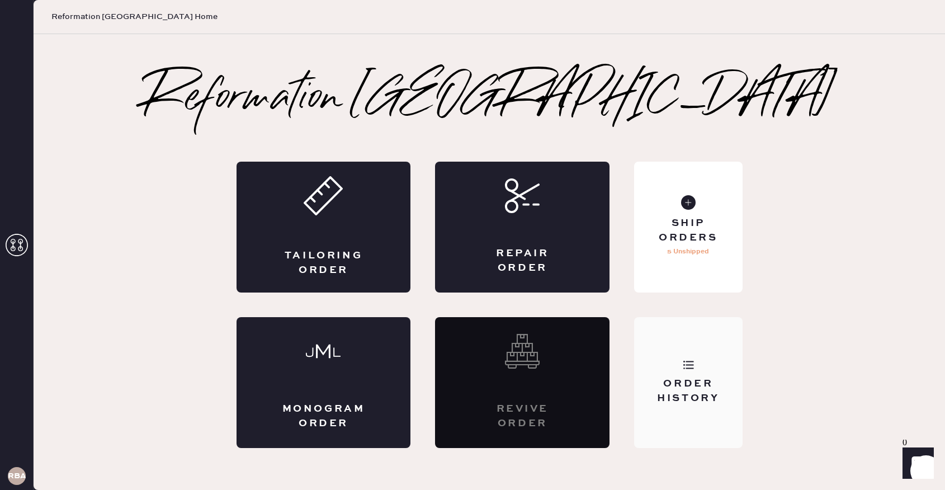
click at [654, 377] on div "Order History" at bounding box center [688, 391] width 90 height 28
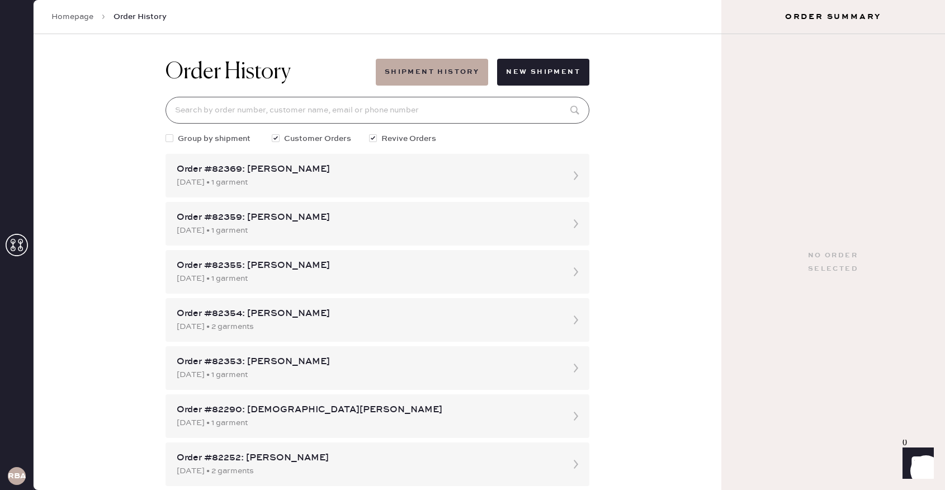
click at [224, 111] on input at bounding box center [377, 110] width 424 height 27
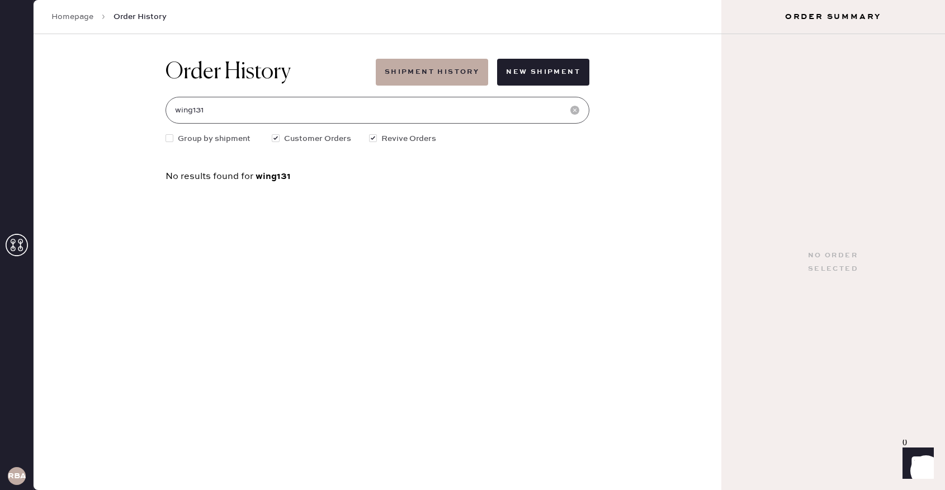
type input "[EMAIL_ADDRESS][DOMAIN_NAME]"
click at [231, 114] on input "[EMAIL_ADDRESS][DOMAIN_NAME]" at bounding box center [377, 110] width 424 height 27
click at [307, 108] on input "[EMAIL_ADDRESS][DOMAIN_NAME]" at bounding box center [377, 110] width 424 height 27
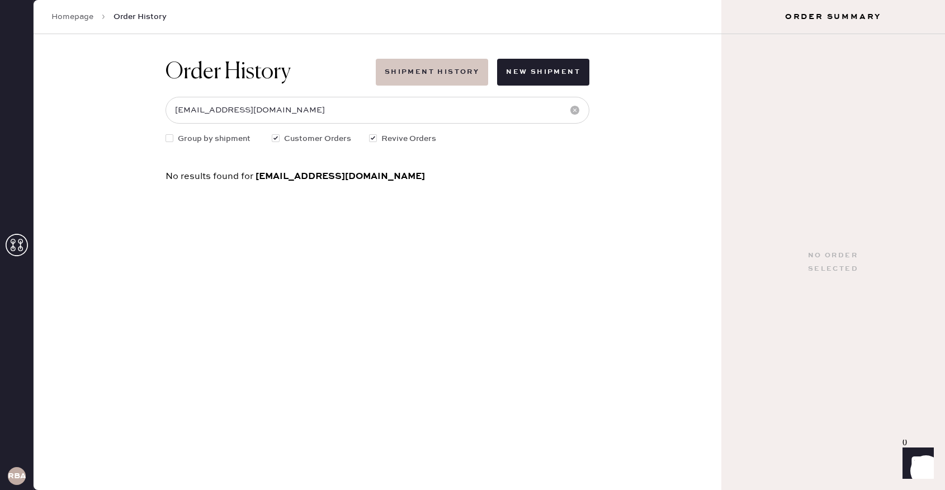
click at [430, 68] on button "Shipment History" at bounding box center [432, 72] width 112 height 27
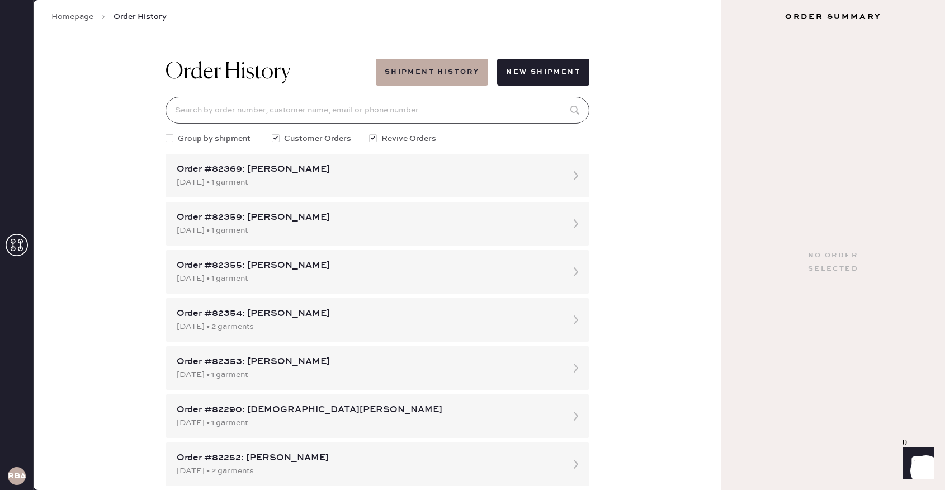
click at [241, 103] on input at bounding box center [377, 110] width 424 height 27
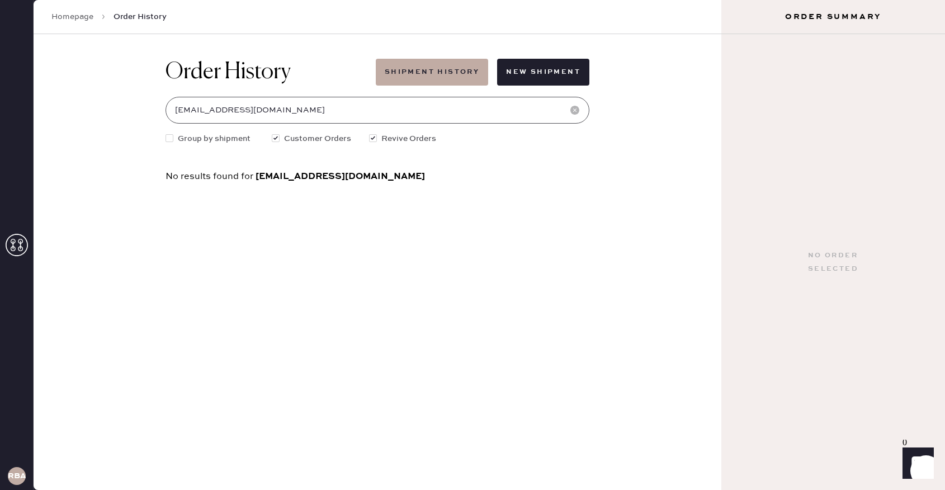
type input "[EMAIL_ADDRESS][DOMAIN_NAME]"
drag, startPoint x: 170, startPoint y: 72, endPoint x: 357, endPoint y: 68, distance: 186.7
click at [357, 68] on div "Order History Shipment History New Shipment" at bounding box center [377, 72] width 424 height 27
click at [182, 73] on h1 "Order History" at bounding box center [227, 72] width 125 height 27
drag, startPoint x: 357, startPoint y: 175, endPoint x: 256, endPoint y: 175, distance: 101.2
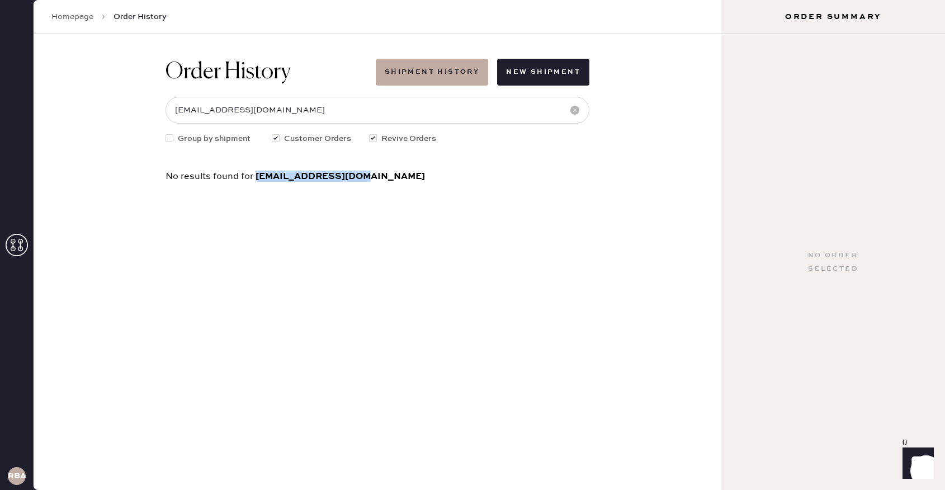
click at [255, 174] on div "No results found for [EMAIL_ADDRESS][DOMAIN_NAME]" at bounding box center [377, 177] width 424 height 10
copy span "[EMAIL_ADDRESS][DOMAIN_NAME]"
click at [79, 22] on div "Homepage Order History" at bounding box center [377, 17] width 687 height 34
click at [78, 18] on link "Homepage" at bounding box center [72, 16] width 42 height 11
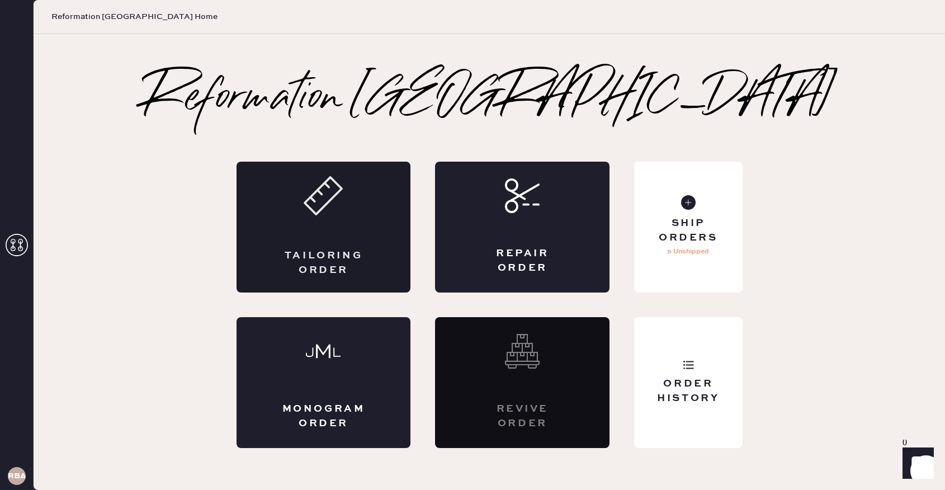
click at [350, 234] on div "Tailoring Order" at bounding box center [323, 227] width 174 height 131
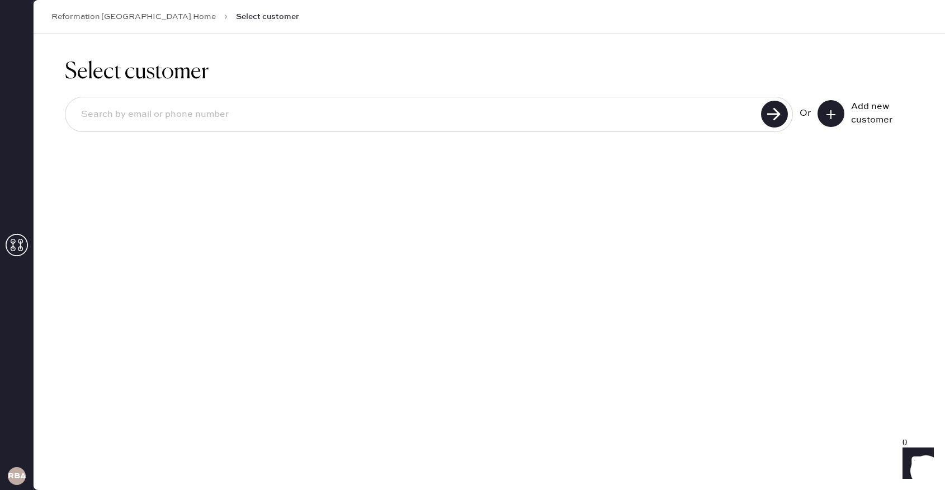
click at [563, 110] on input at bounding box center [414, 115] width 685 height 26
paste input "[EMAIL_ADDRESS][DOMAIN_NAME]"
type input "[EMAIL_ADDRESS][DOMAIN_NAME]"
click at [775, 109] on use at bounding box center [774, 114] width 27 height 27
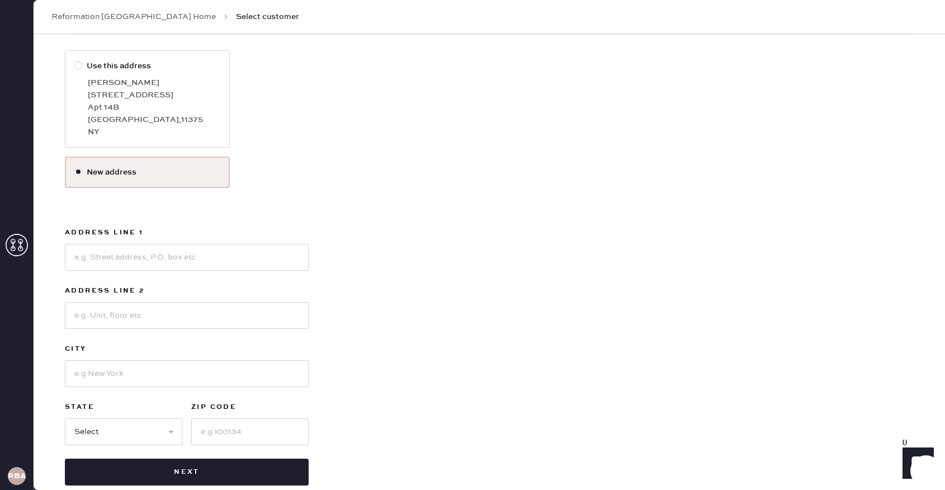
scroll to position [179, 0]
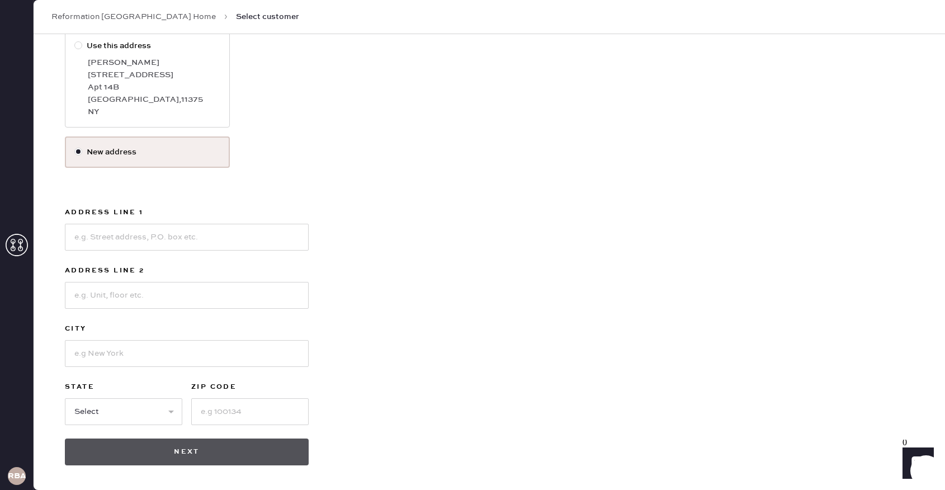
click at [101, 448] on button "Next" at bounding box center [187, 451] width 244 height 27
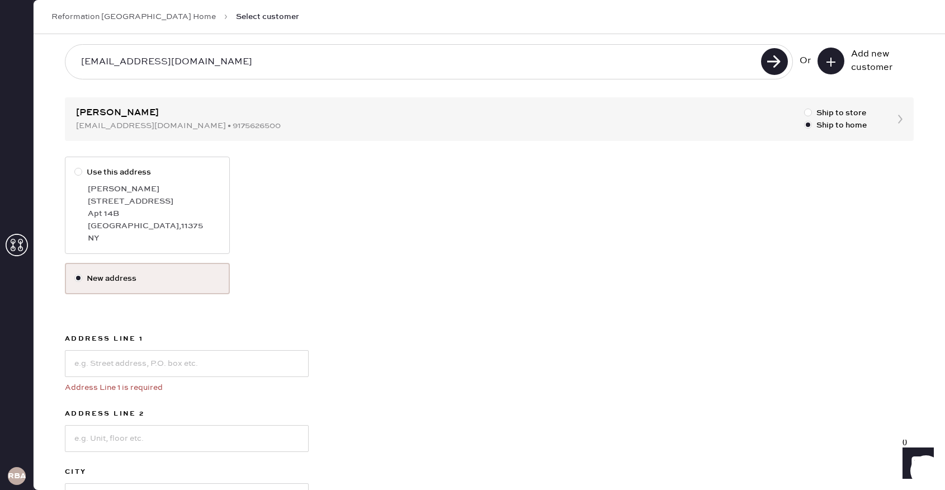
scroll to position [18, 0]
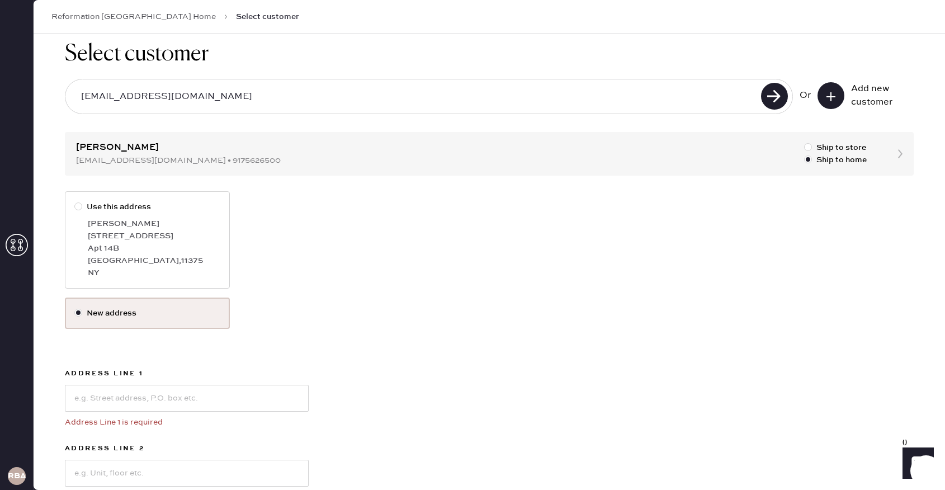
click at [80, 206] on div at bounding box center [78, 206] width 8 height 8
click at [75, 201] on input "Use this address" at bounding box center [74, 201] width 1 height 1
radio input "true"
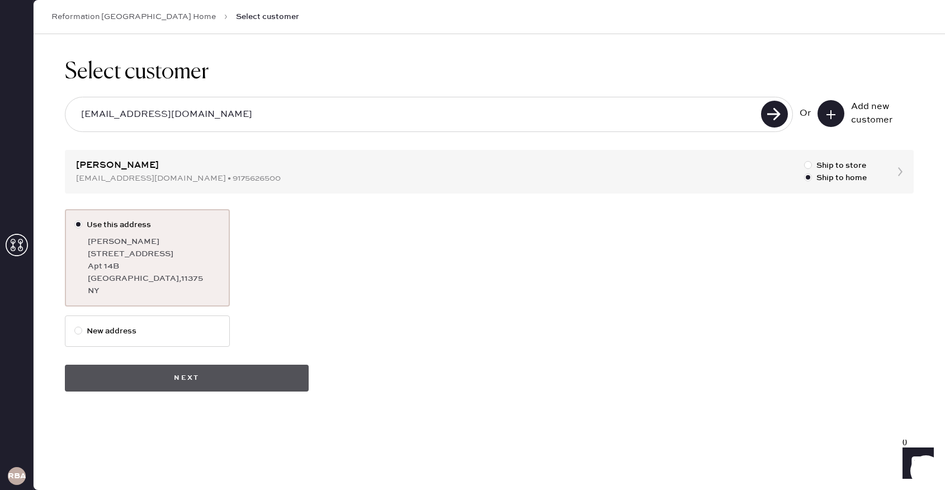
click at [196, 379] on button "Next" at bounding box center [187, 377] width 244 height 27
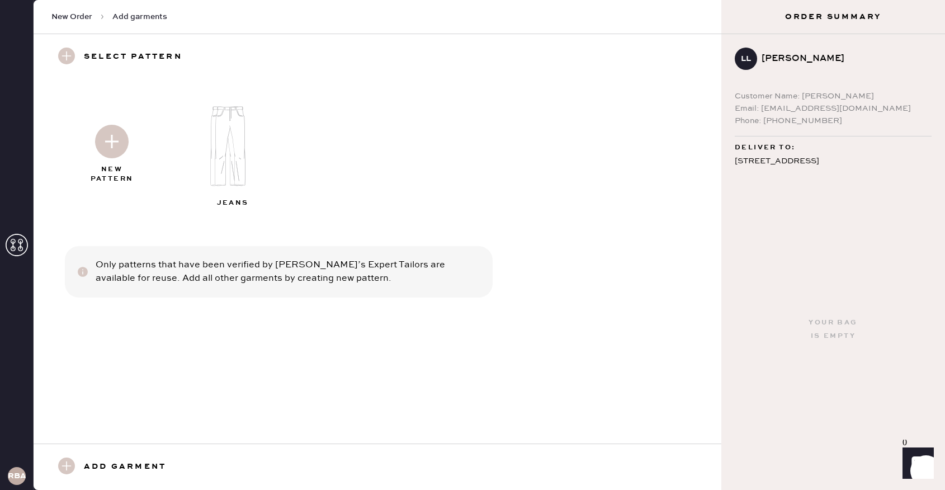
click at [229, 153] on img at bounding box center [234, 146] width 121 height 97
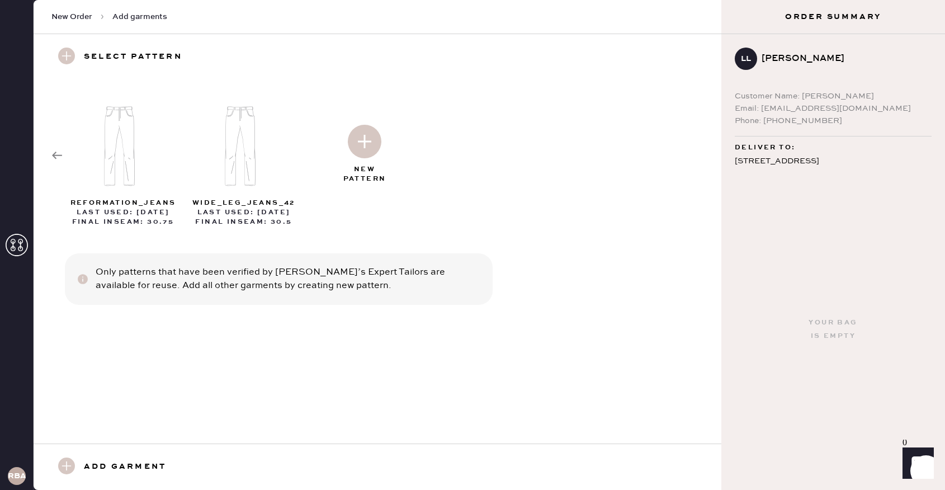
click at [242, 210] on div "Last Used: [DATE]" at bounding box center [243, 213] width 121 height 10
select select "2"
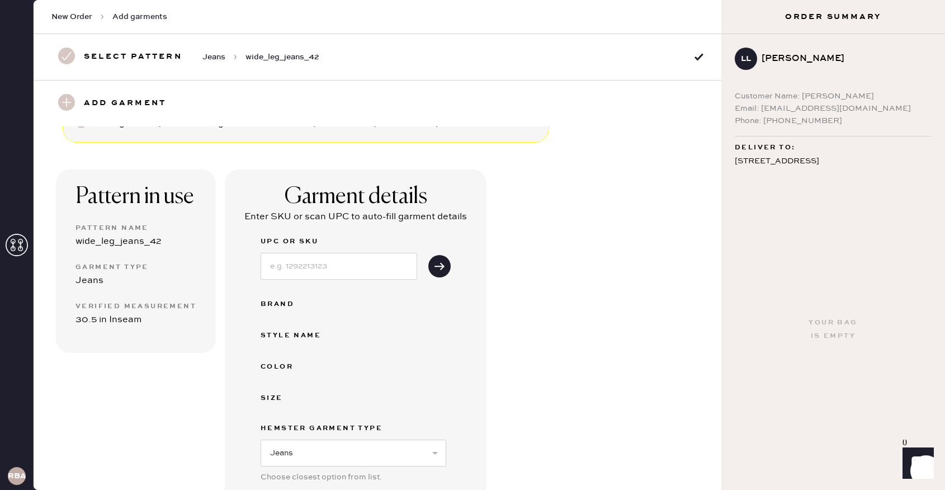
scroll to position [22, 0]
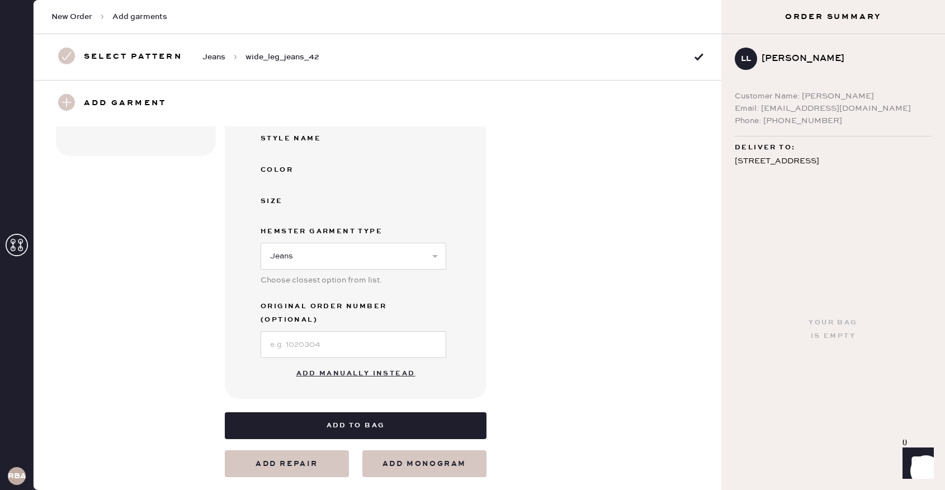
click at [337, 362] on button "Add manually instead" at bounding box center [356, 373] width 132 height 22
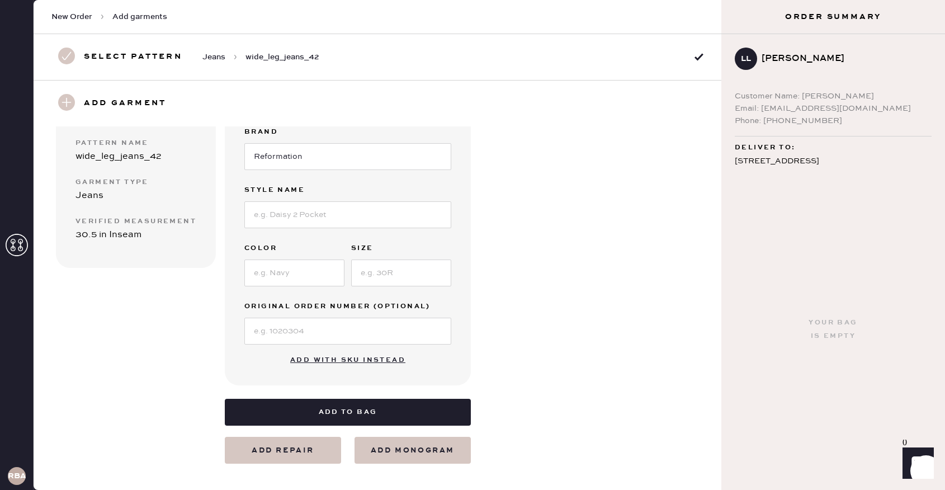
scroll to position [0, 0]
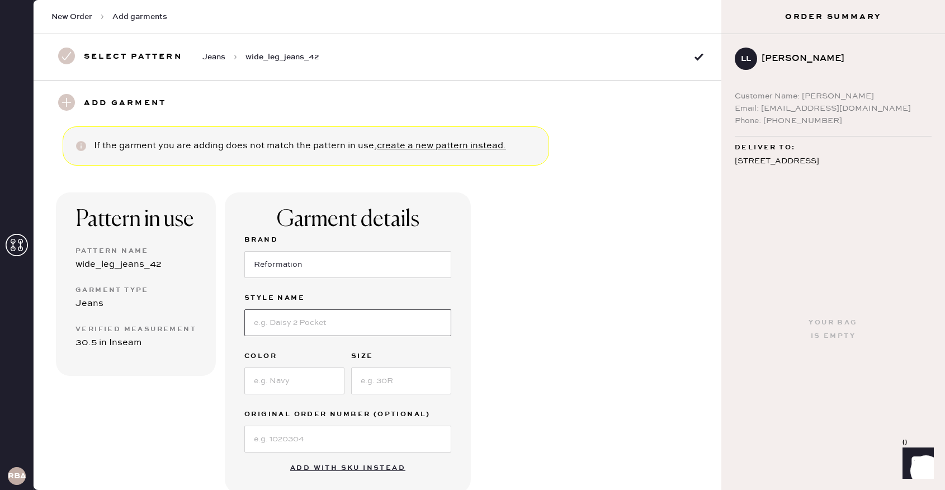
click at [287, 325] on input at bounding box center [347, 322] width 207 height 27
type input "[PERSON_NAME] Rise Slouchy Wide Leg"
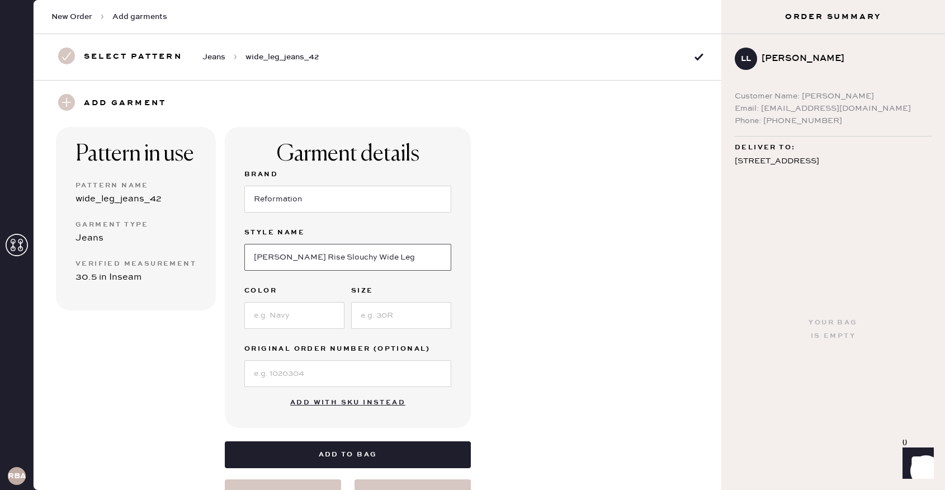
scroll to position [69, 0]
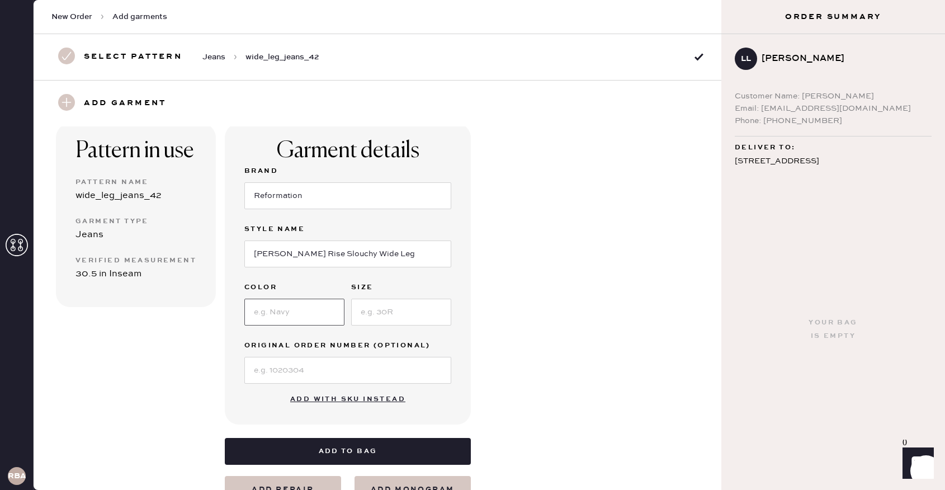
click at [279, 309] on input at bounding box center [294, 311] width 100 height 27
type input "Sand Dollar"
click at [410, 311] on input at bounding box center [401, 311] width 100 height 27
type input "26"
click at [286, 369] on input at bounding box center [347, 370] width 207 height 27
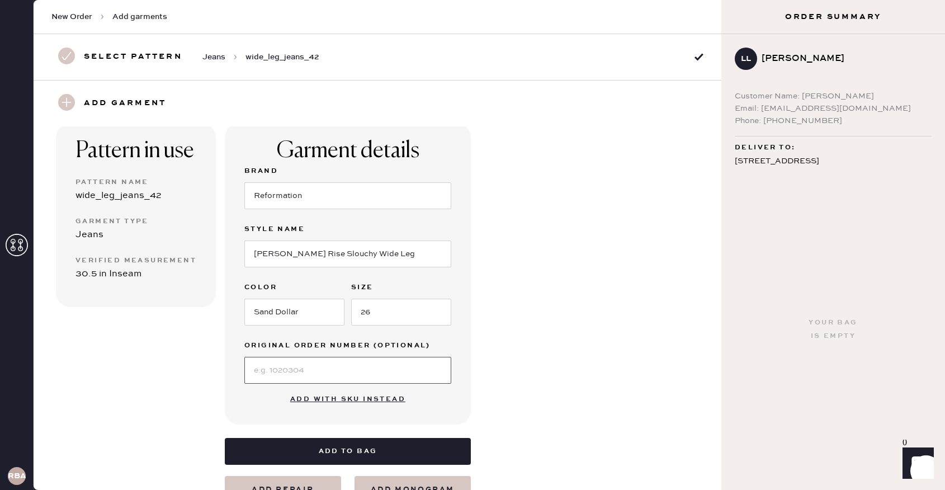
scroll to position [108, 0]
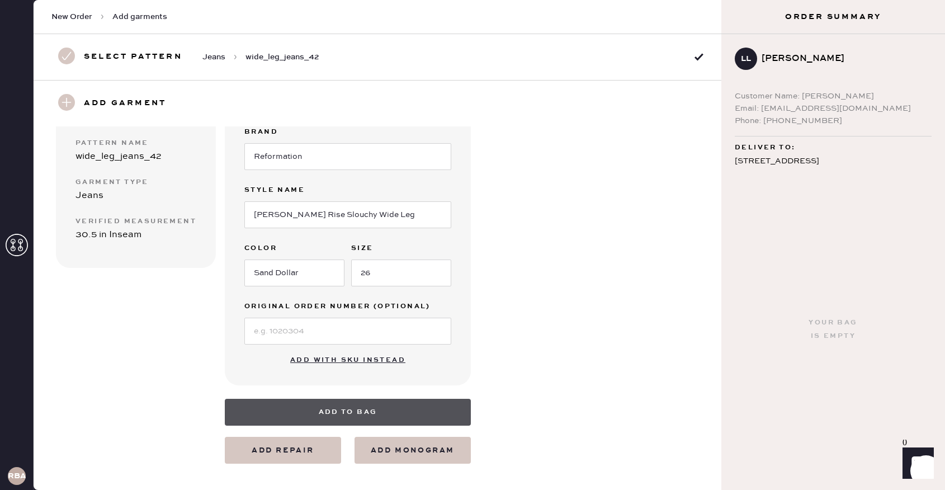
click at [316, 407] on button "Add to bag" at bounding box center [348, 411] width 246 height 27
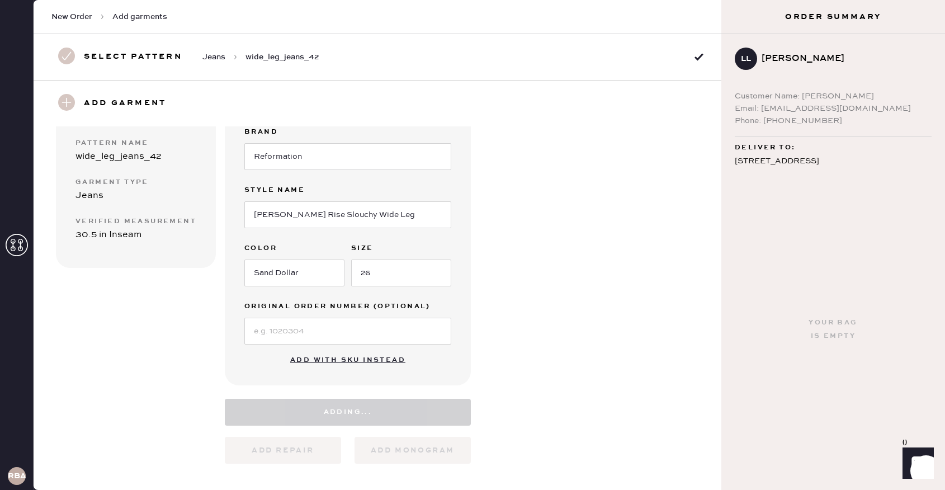
select select "2"
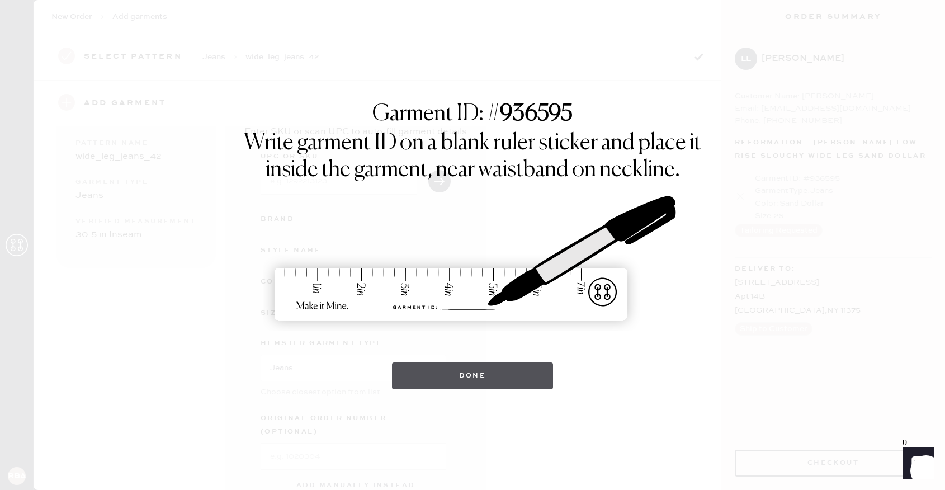
click at [457, 377] on button "Done" at bounding box center [473, 375] width 162 height 27
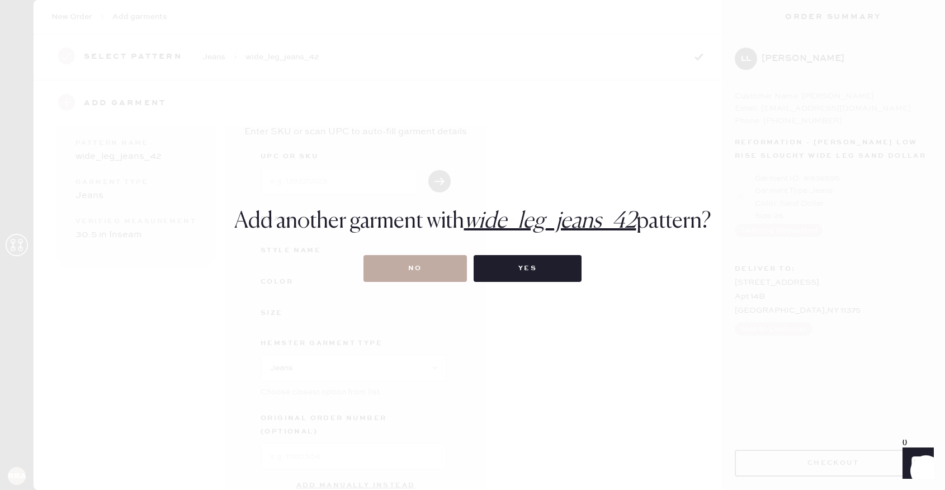
click at [417, 264] on button "No" at bounding box center [414, 268] width 103 height 27
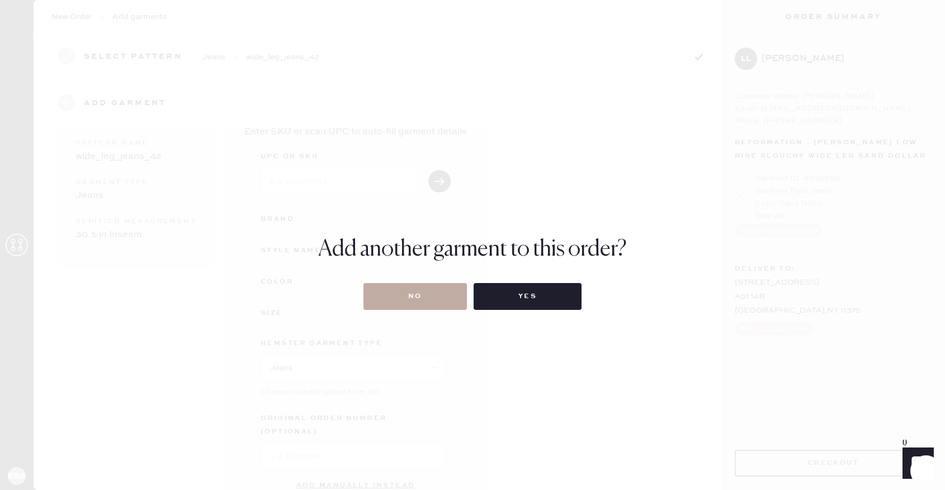
click at [416, 295] on button "No" at bounding box center [414, 296] width 103 height 27
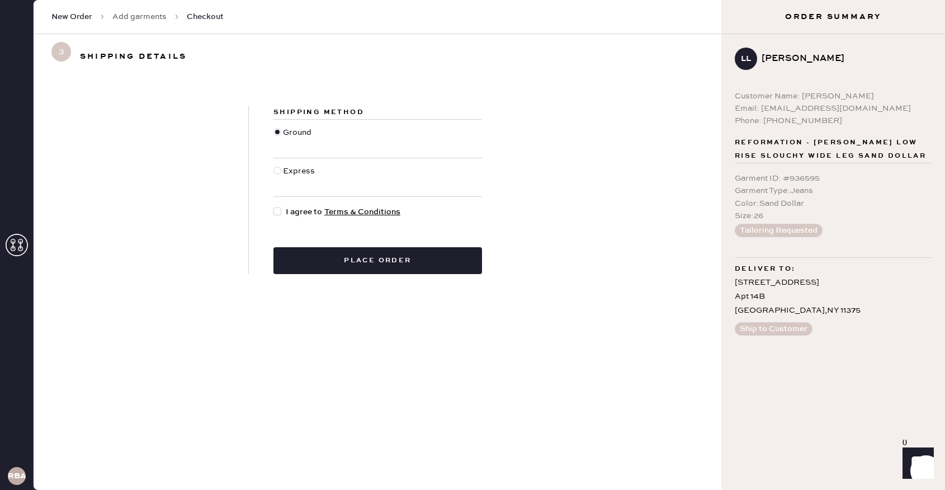
click at [277, 211] on div at bounding box center [277, 211] width 8 height 8
click at [274, 206] on input "I agree to Terms & Conditions" at bounding box center [273, 206] width 1 height 1
checkbox input "true"
click at [354, 259] on button "Place order" at bounding box center [377, 260] width 208 height 27
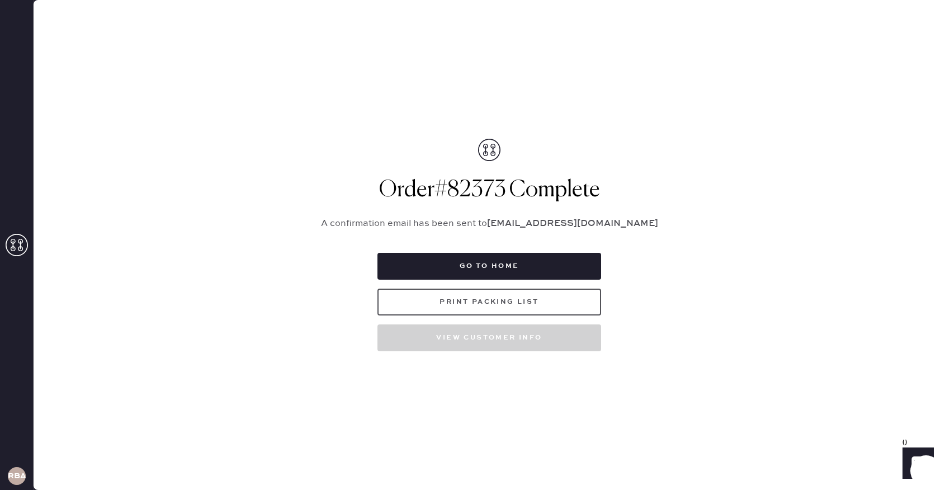
click at [446, 300] on button "Print Packing List" at bounding box center [489, 301] width 224 height 27
